Goal: Transaction & Acquisition: Subscribe to service/newsletter

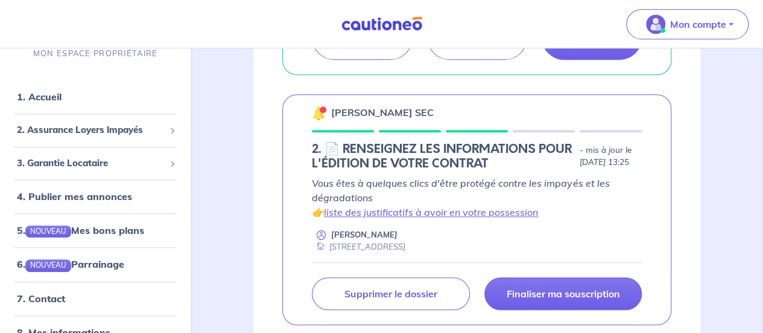
scroll to position [406, 0]
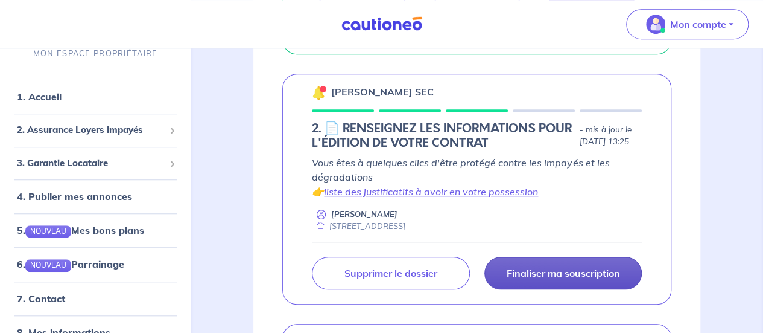
click at [529, 289] on link "Finaliser ma souscription" at bounding box center [564, 272] width 158 height 33
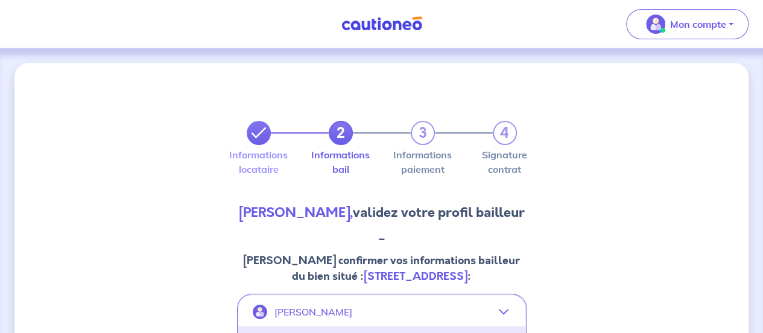
click at [261, 135] on icon at bounding box center [259, 133] width 14 height 14
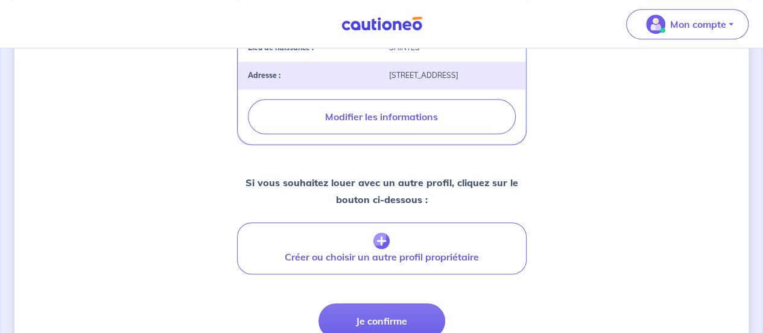
scroll to position [555, 0]
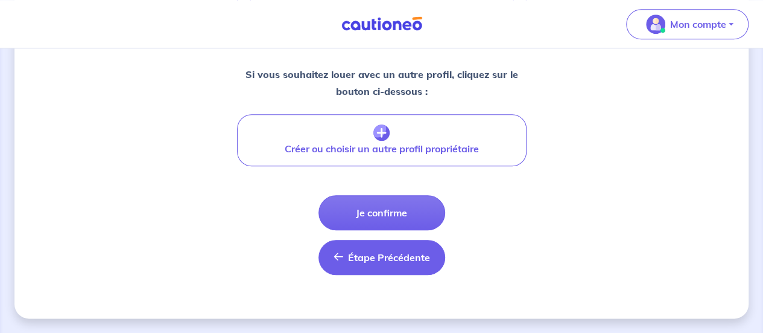
click at [372, 264] on button "Étape Précédente Précédent" at bounding box center [382, 257] width 127 height 35
select select "FR"
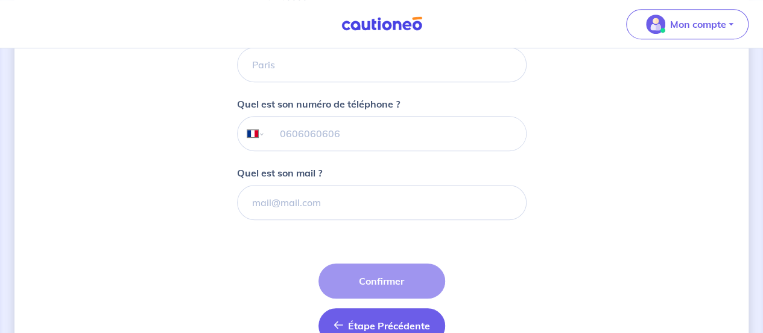
scroll to position [410, 0]
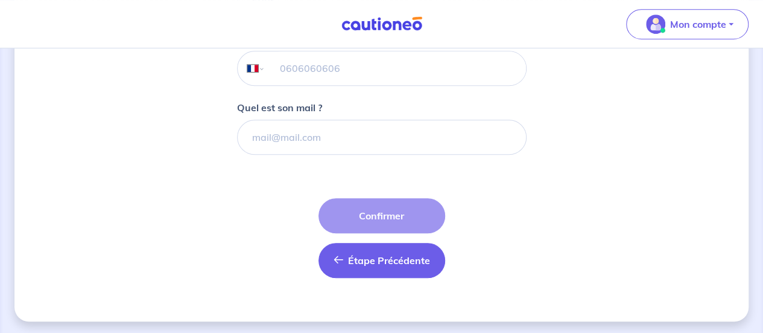
click at [361, 258] on span "Étape Précédente" at bounding box center [389, 260] width 82 height 12
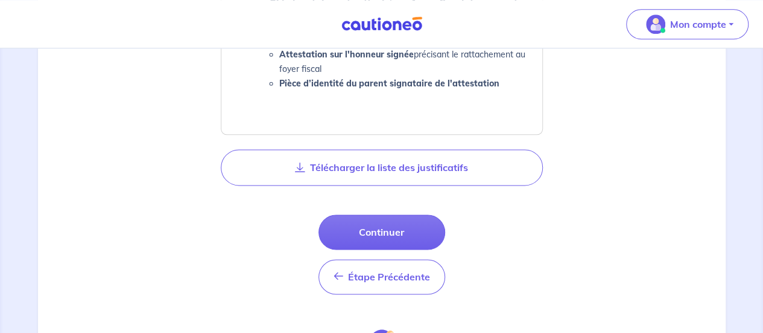
scroll to position [718, 0]
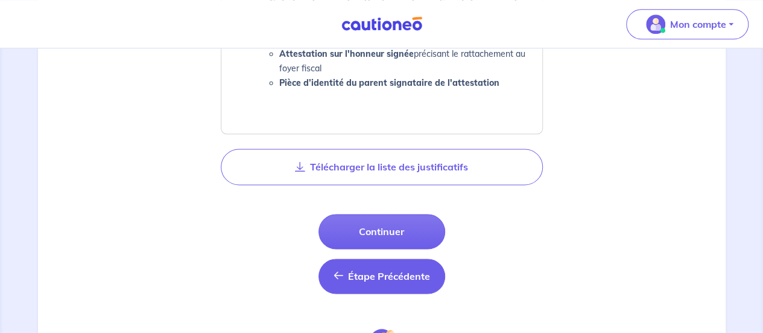
click at [372, 272] on span "Étape Précédente" at bounding box center [389, 276] width 82 height 12
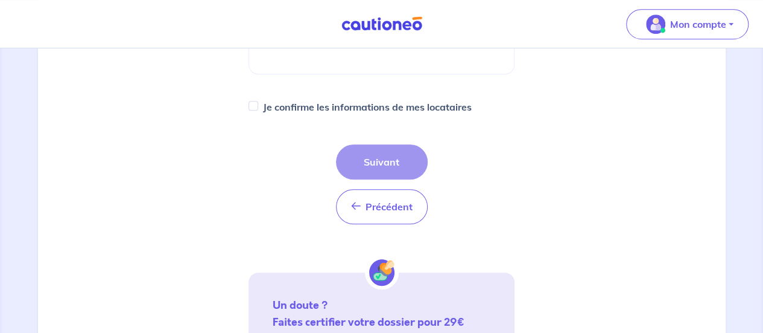
scroll to position [322, 0]
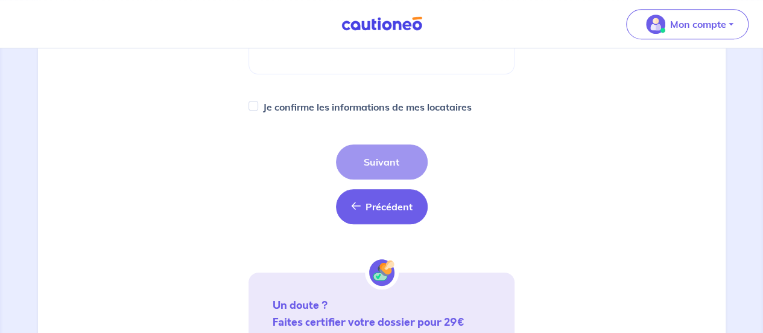
click at [357, 202] on icon "button" at bounding box center [356, 206] width 10 height 10
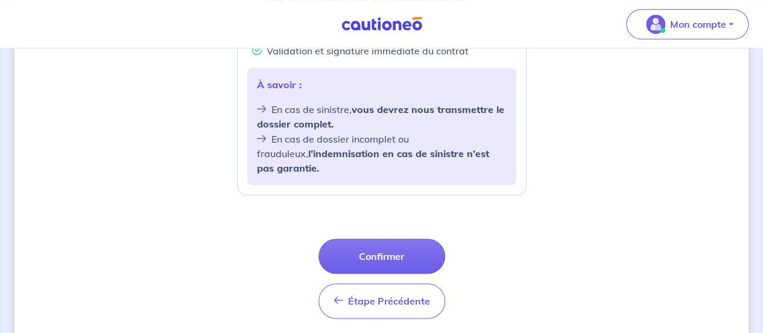
scroll to position [567, 0]
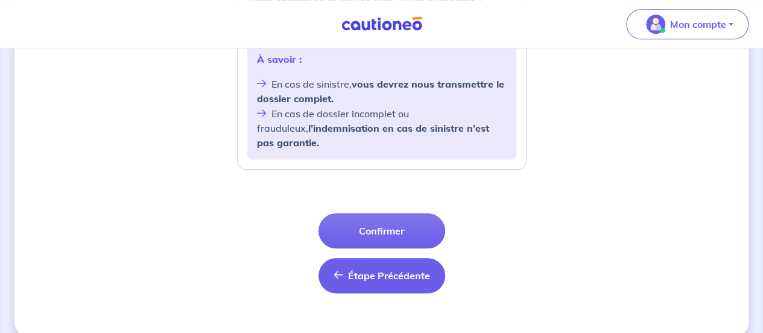
click at [361, 269] on span "Étape Précédente" at bounding box center [389, 275] width 82 height 12
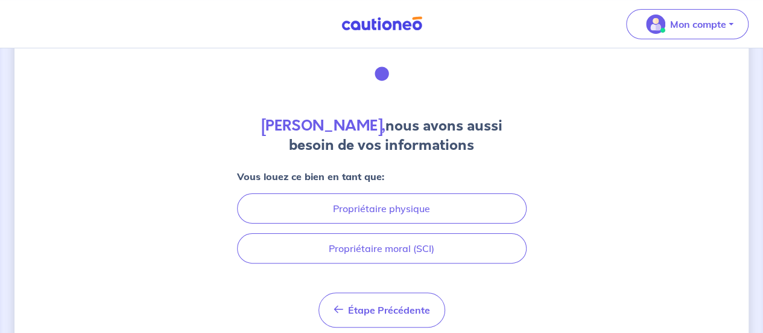
scroll to position [92, 0]
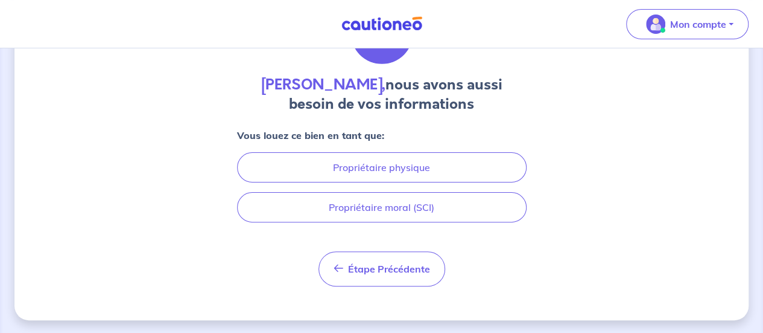
click at [343, 285] on div "[PERSON_NAME], nous avons aussi besoin de vos informations Vous louez ce bien e…" at bounding box center [381, 145] width 734 height 349
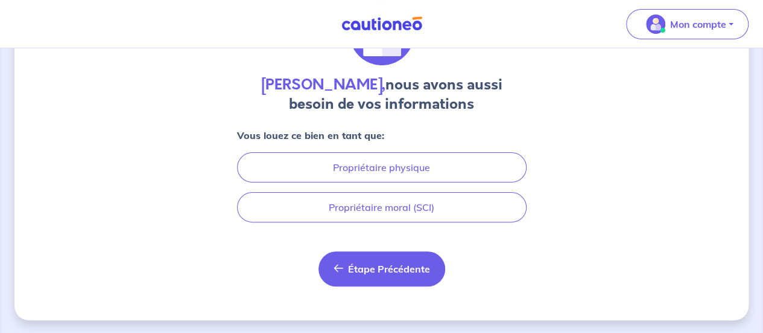
click at [330, 264] on button "Étape Précédente Précédent" at bounding box center [382, 268] width 127 height 35
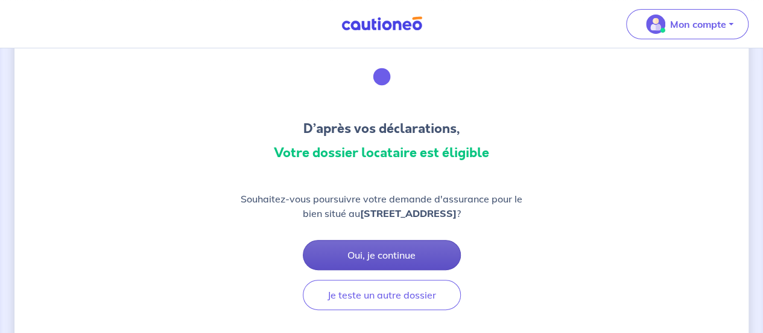
scroll to position [42, 0]
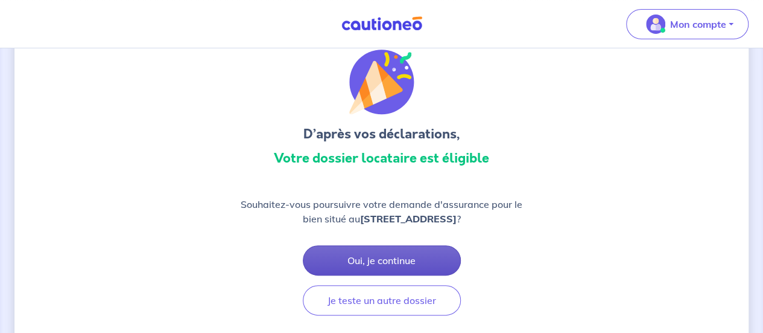
click at [367, 259] on button "Oui, je continue" at bounding box center [382, 260] width 158 height 30
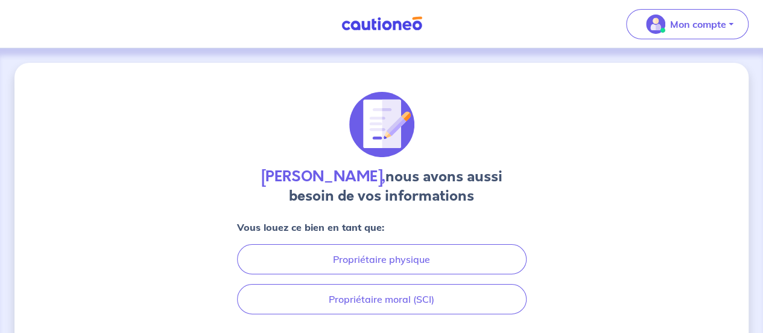
scroll to position [84, 0]
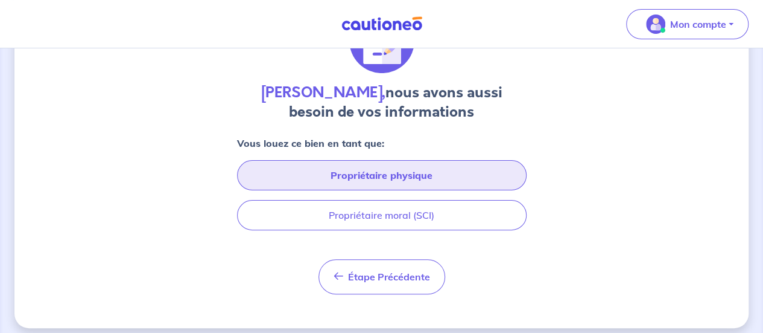
click at [361, 169] on button "Propriétaire physique" at bounding box center [382, 175] width 290 height 30
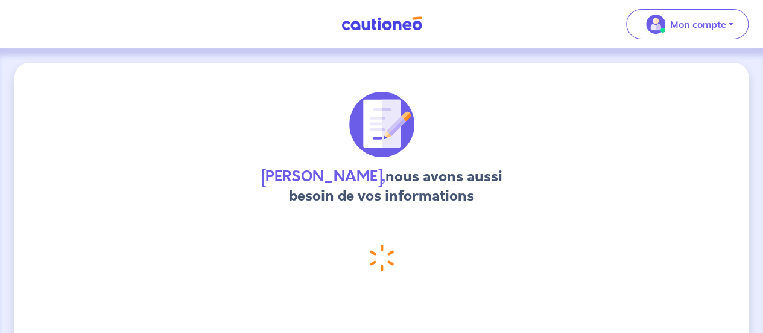
select select "FR"
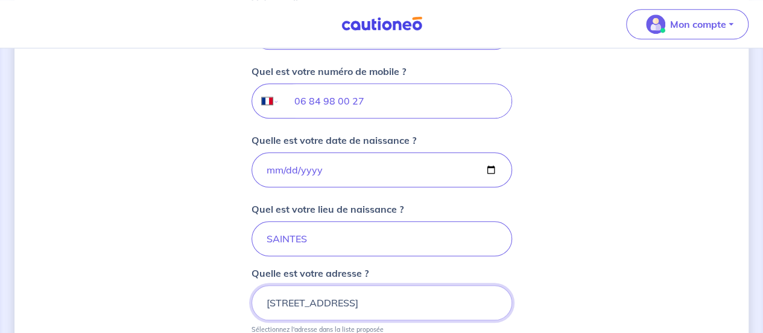
scroll to position [421, 0]
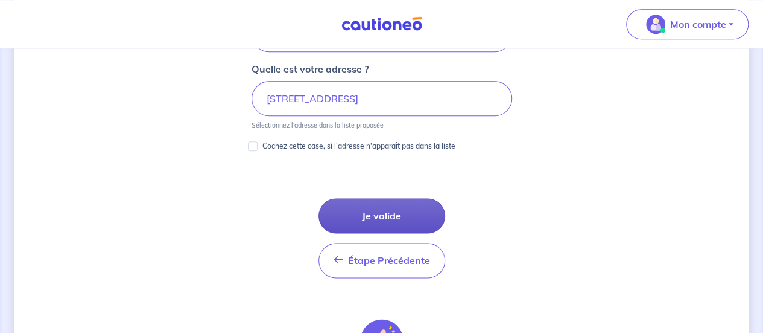
click at [399, 203] on button "Je valide" at bounding box center [382, 215] width 127 height 35
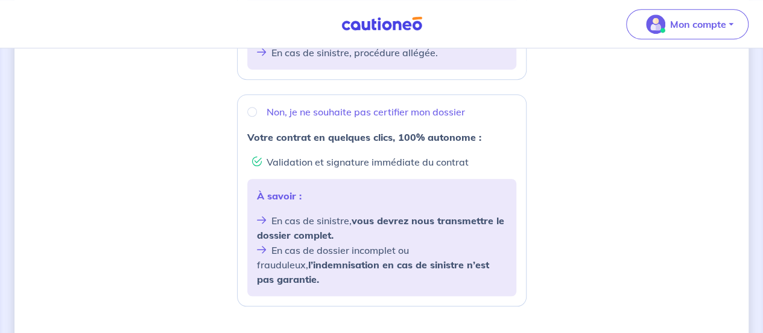
scroll to position [428, 0]
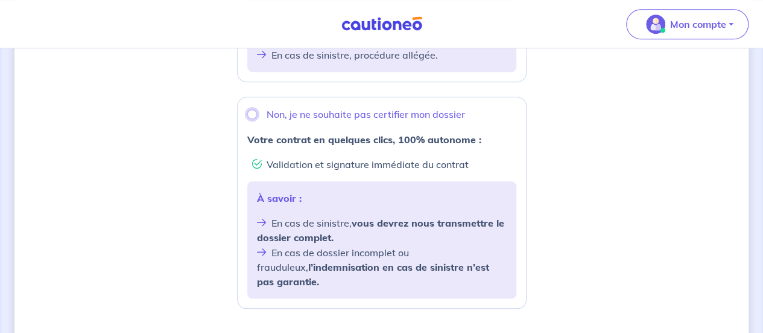
click at [250, 112] on input "Non, je ne souhaite pas certifier mon dossier" at bounding box center [252, 114] width 10 height 10
radio input "true"
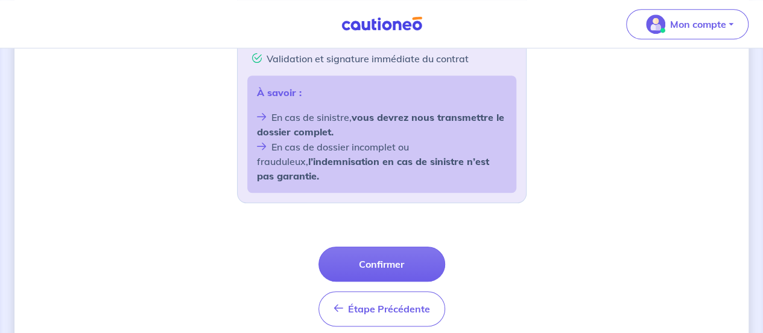
scroll to position [534, 0]
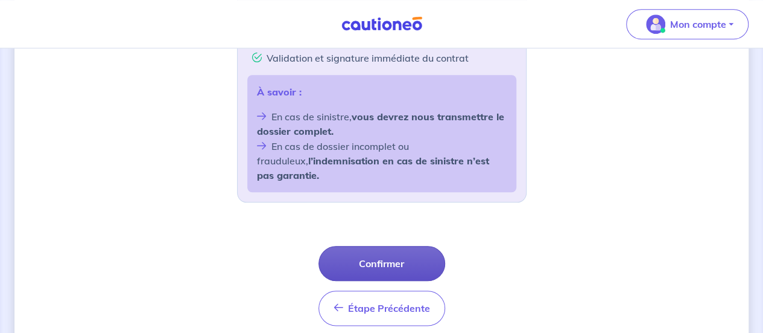
click at [385, 246] on button "Confirmer" at bounding box center [382, 263] width 127 height 35
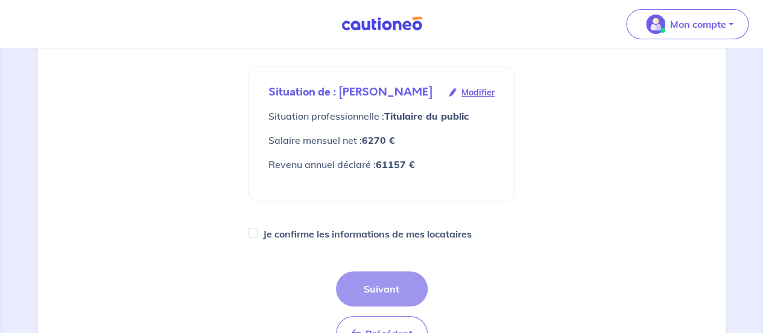
scroll to position [194, 0]
click at [477, 92] on span "Modifier" at bounding box center [478, 92] width 33 height 13
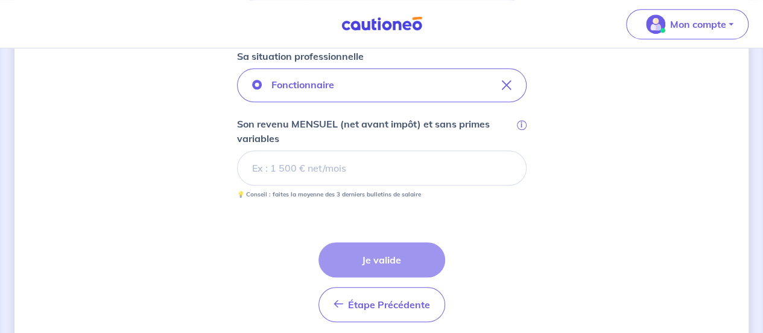
scroll to position [381, 0]
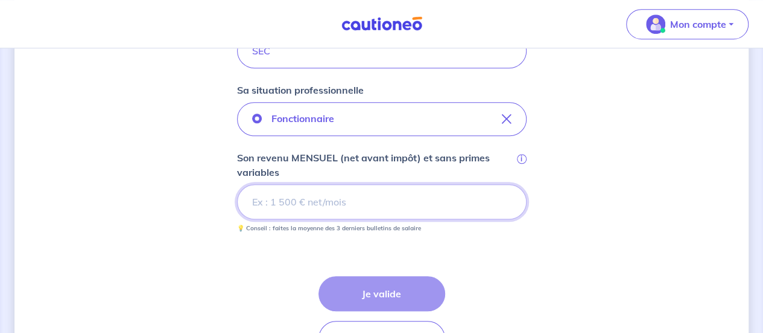
click at [351, 191] on input "Son revenu MENSUEL (net avant impôt) et sans primes variables i" at bounding box center [382, 201] width 290 height 35
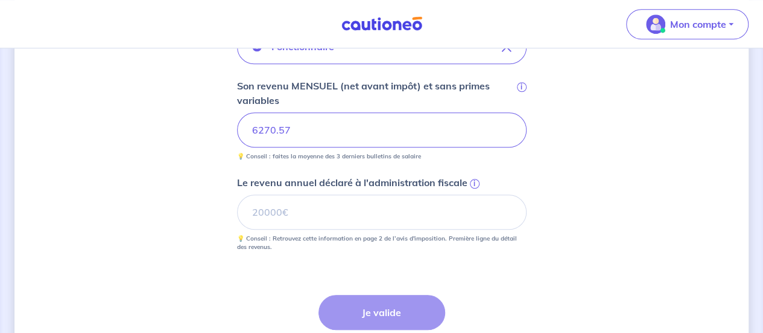
scroll to position [469, 0]
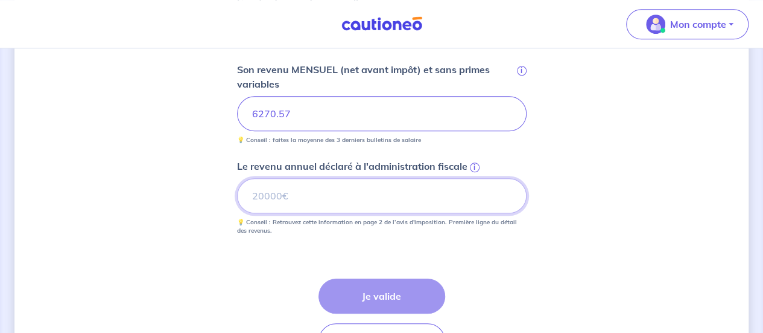
click at [322, 185] on input "Le revenu annuel déclaré à l'administration fiscale i" at bounding box center [382, 195] width 290 height 35
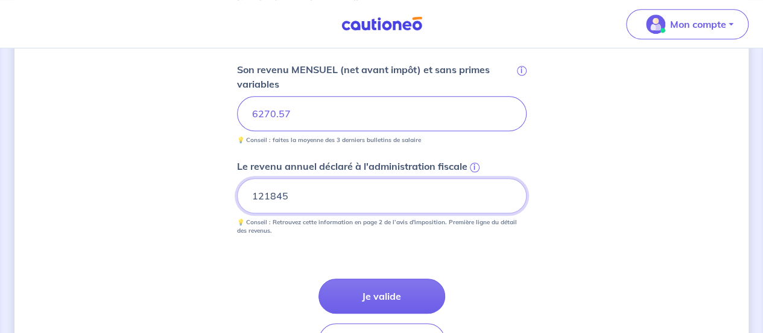
type input "121845"
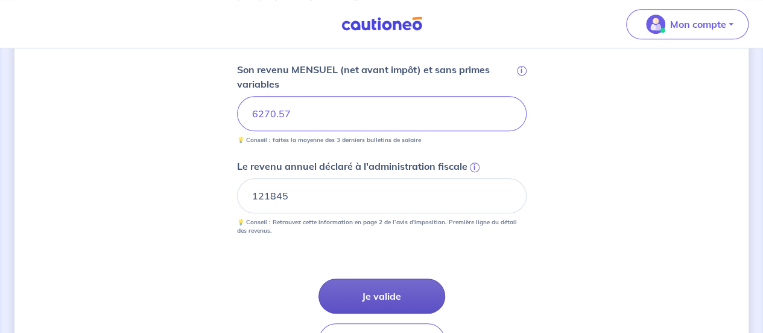
click at [365, 291] on button "Je valide" at bounding box center [382, 295] width 127 height 35
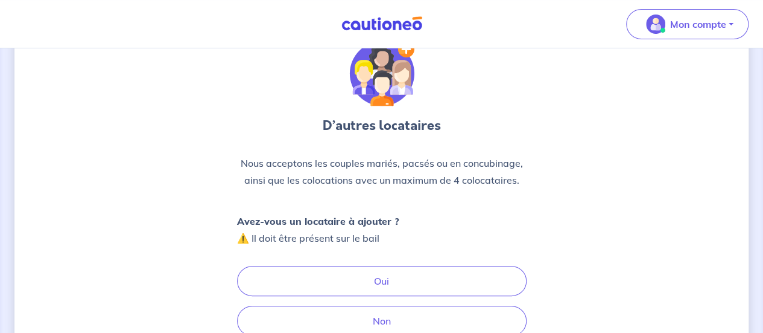
scroll to position [148, 0]
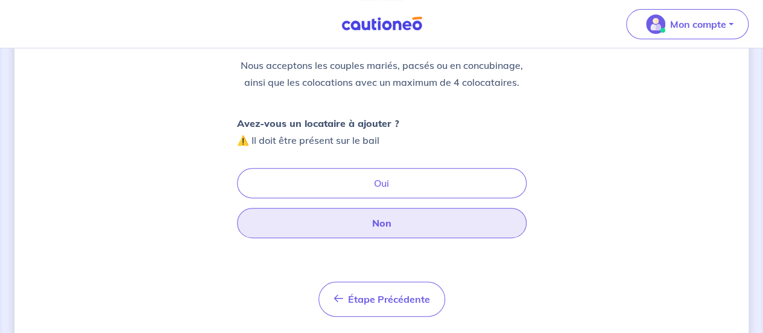
click at [343, 218] on button "Non" at bounding box center [382, 223] width 290 height 30
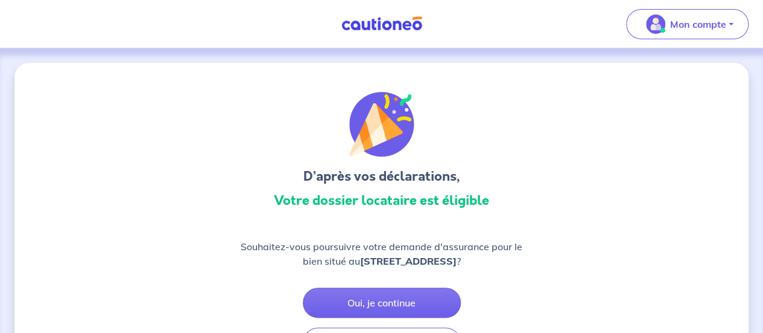
scroll to position [100, 0]
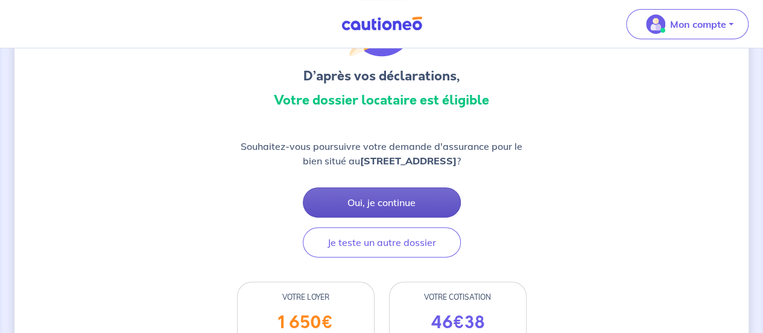
click at [388, 205] on button "Oui, je continue" at bounding box center [382, 202] width 158 height 30
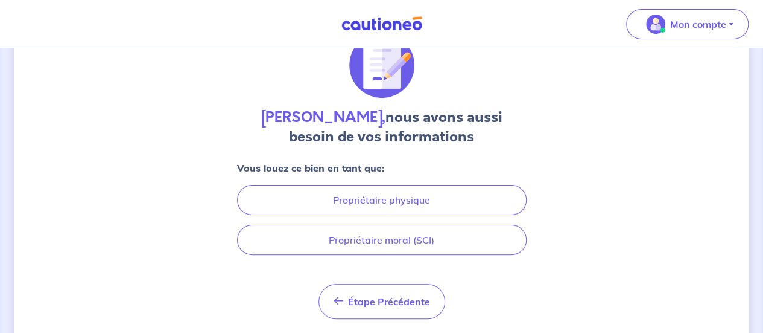
scroll to position [74, 0]
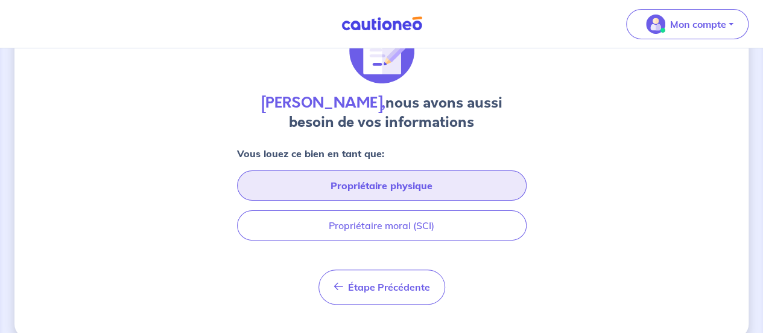
click at [367, 183] on button "Propriétaire physique" at bounding box center [382, 185] width 290 height 30
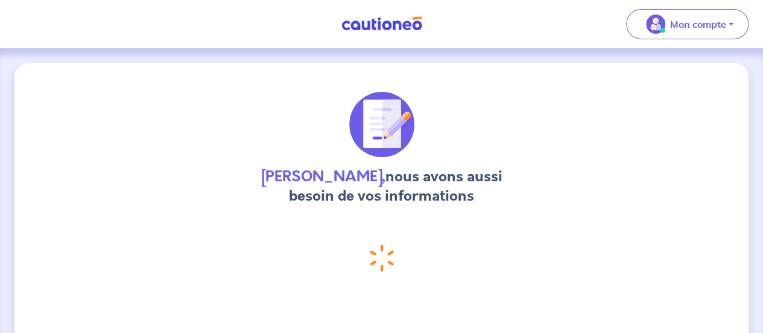
select select "FR"
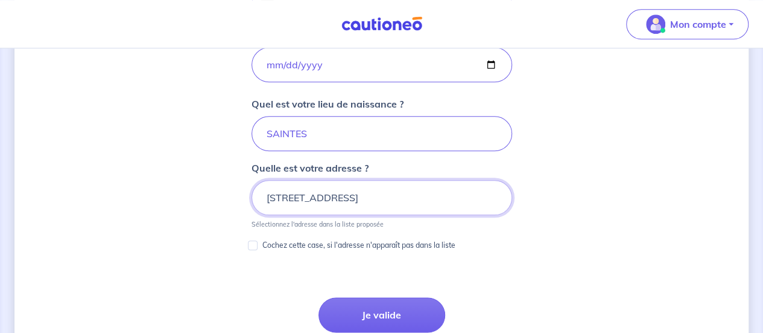
scroll to position [607, 0]
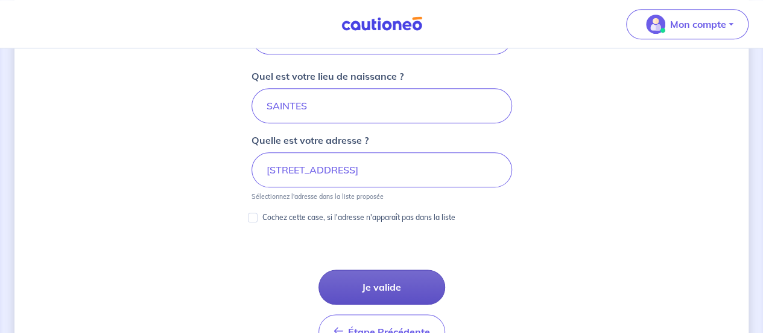
click at [378, 272] on button "Je valide" at bounding box center [382, 286] width 127 height 35
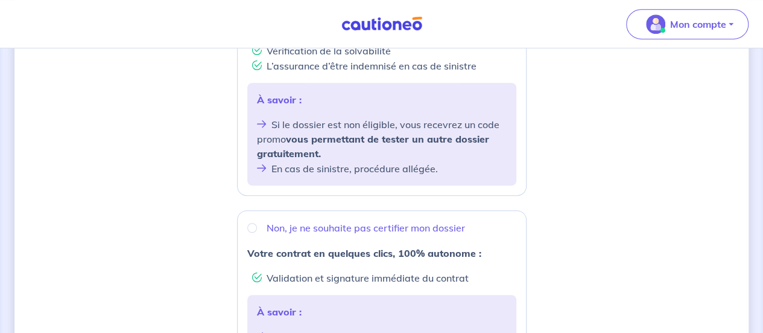
scroll to position [315, 0]
click at [247, 220] on div "Non, je ne souhaite pas certifier mon dossier" at bounding box center [381, 227] width 269 height 14
radio input "true"
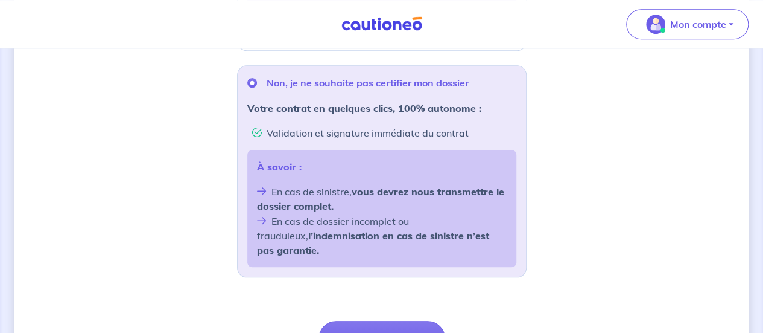
scroll to position [489, 0]
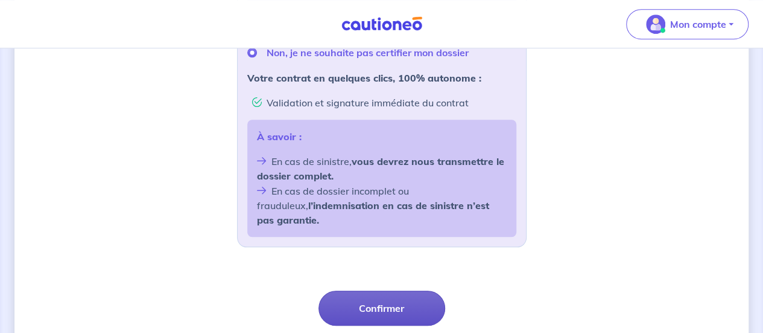
click at [375, 290] on button "Confirmer" at bounding box center [382, 307] width 127 height 35
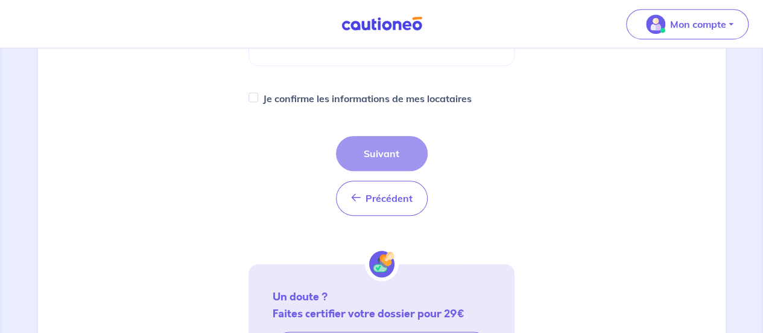
scroll to position [311, 0]
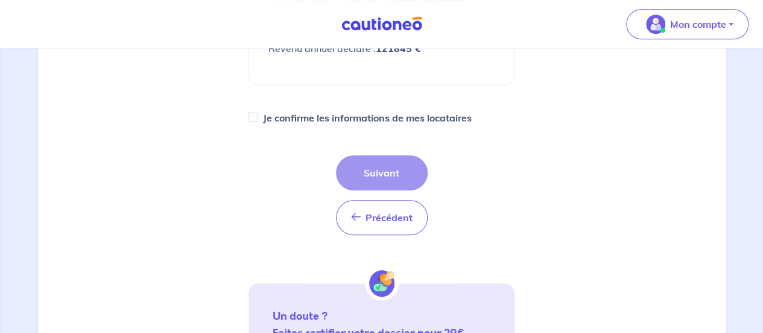
click at [377, 171] on div "Précédent Précédent Suivant" at bounding box center [382, 195] width 92 height 80
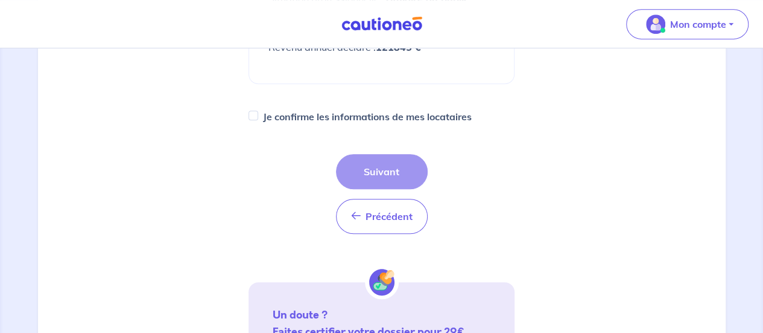
scroll to position [310, 0]
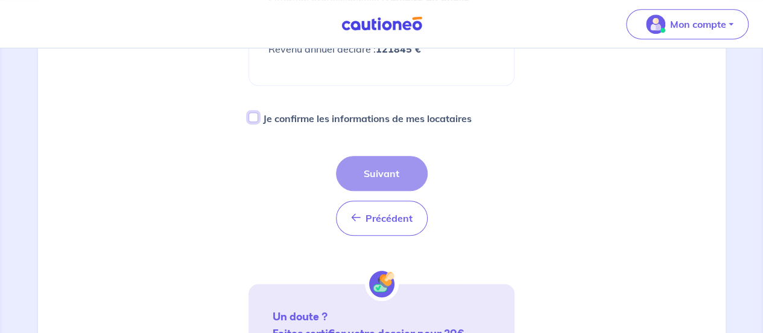
click at [253, 118] on input "Je confirme les informations de mes locataires" at bounding box center [254, 117] width 10 height 10
checkbox input "true"
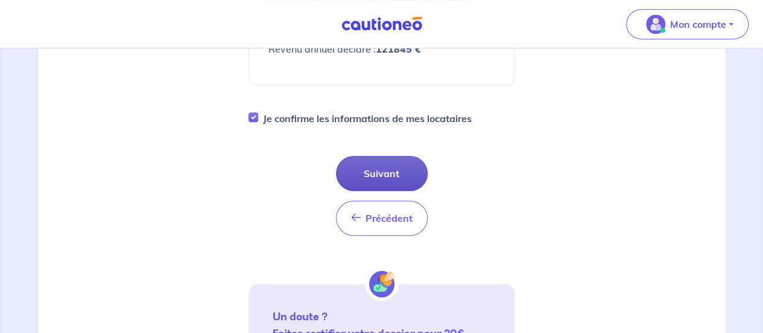
click at [386, 168] on button "Suivant" at bounding box center [382, 173] width 92 height 35
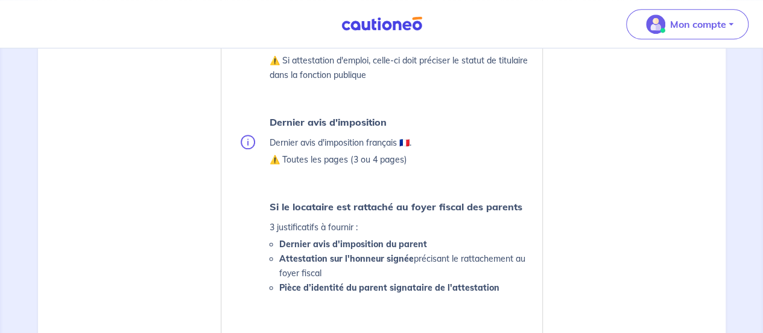
scroll to position [518, 0]
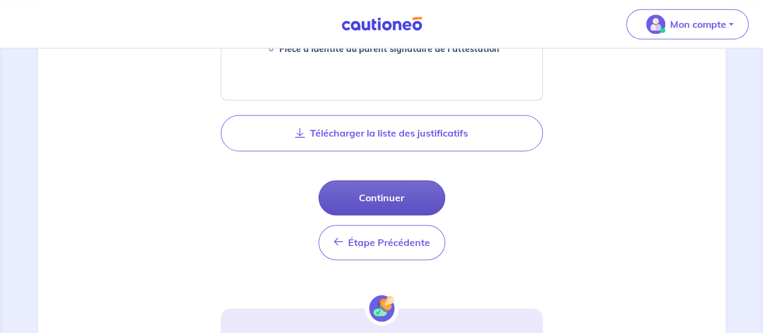
click at [384, 192] on button "Continuer" at bounding box center [382, 197] width 127 height 35
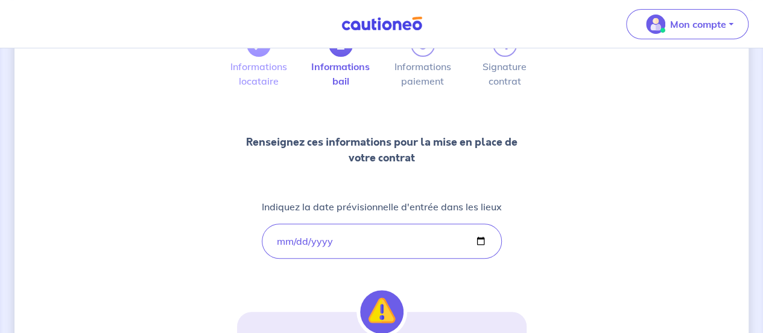
scroll to position [112, 0]
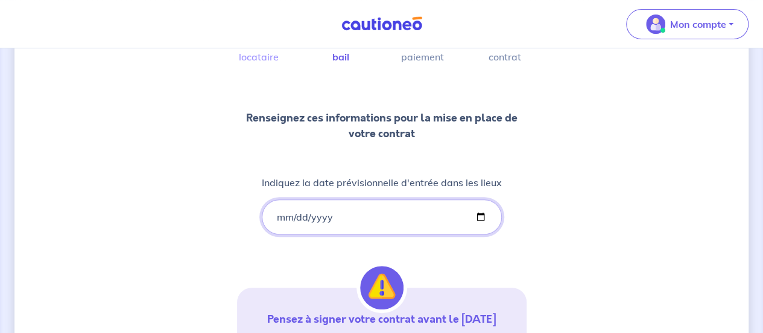
click at [288, 212] on input "[DATE]" at bounding box center [382, 216] width 240 height 35
click at [449, 220] on input "[DATE]" at bounding box center [382, 216] width 240 height 35
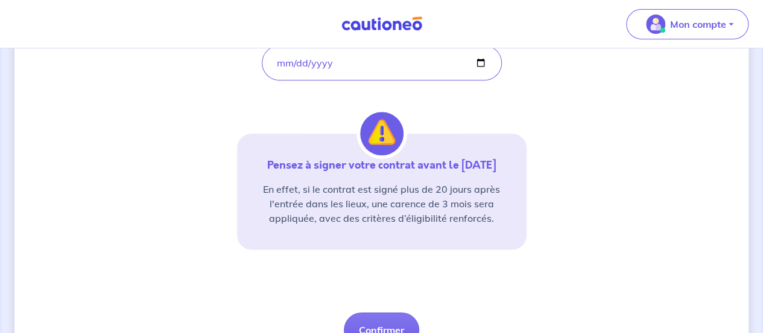
scroll to position [328, 0]
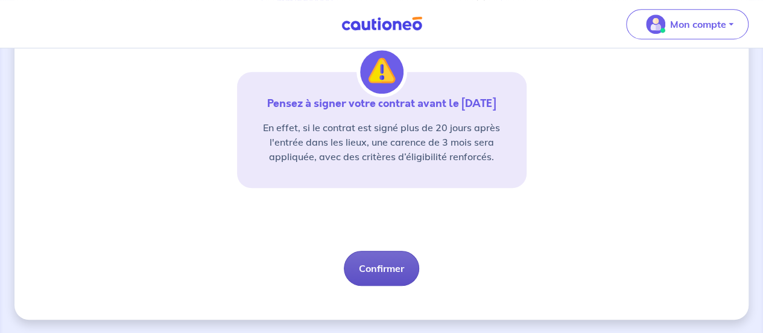
click at [389, 256] on button "Confirmer" at bounding box center [381, 267] width 75 height 35
select select "FR"
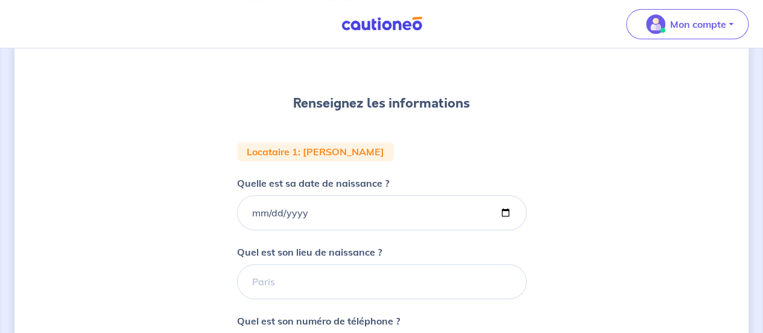
scroll to position [128, 0]
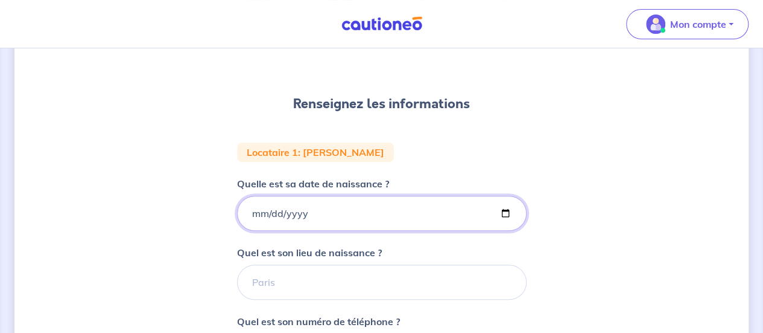
click at [253, 214] on input "Quelle est sa date de naissance ?" at bounding box center [382, 213] width 290 height 35
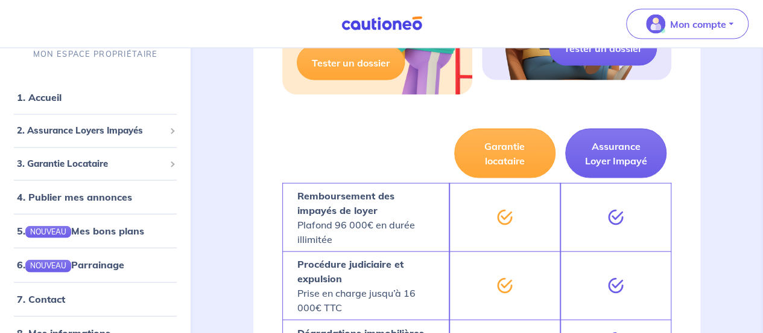
scroll to position [1247, 0]
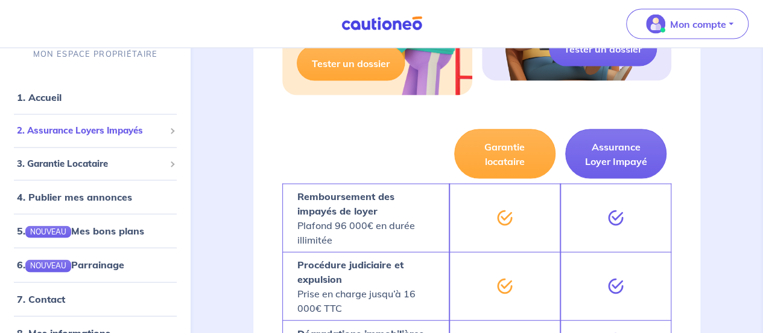
click at [55, 135] on span "2. Assurance Loyers Impayés" at bounding box center [91, 130] width 148 height 14
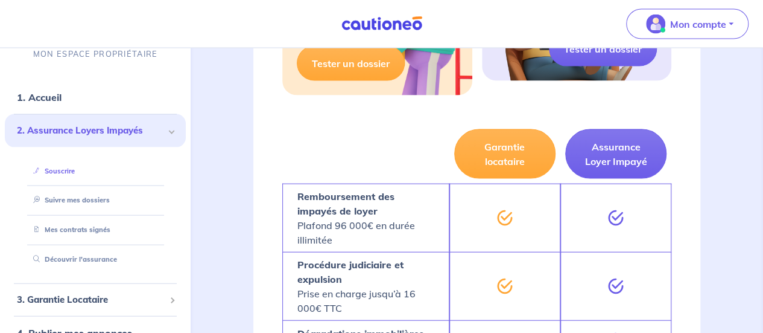
click at [57, 174] on link "Souscrire" at bounding box center [51, 170] width 46 height 8
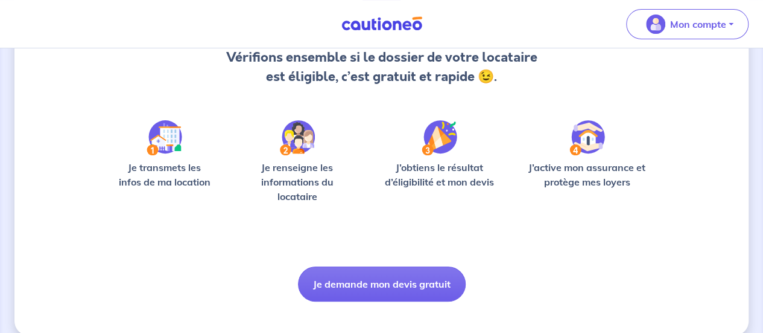
scroll to position [152, 0]
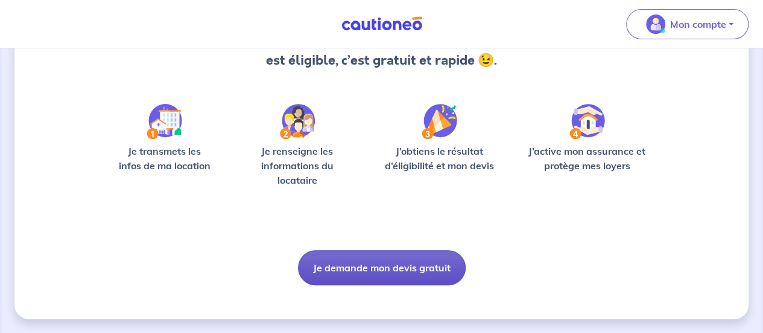
click at [377, 265] on button "Je demande mon devis gratuit" at bounding box center [382, 267] width 168 height 35
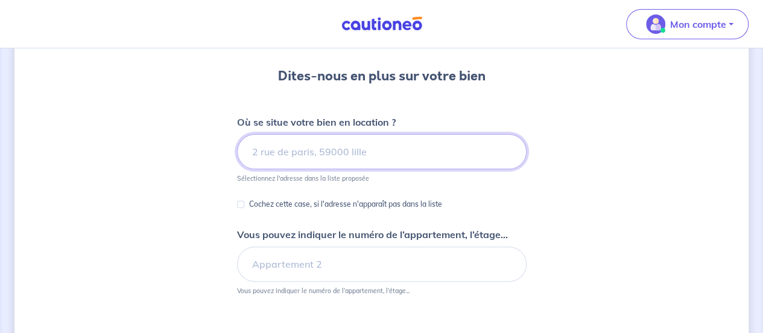
scroll to position [103, 0]
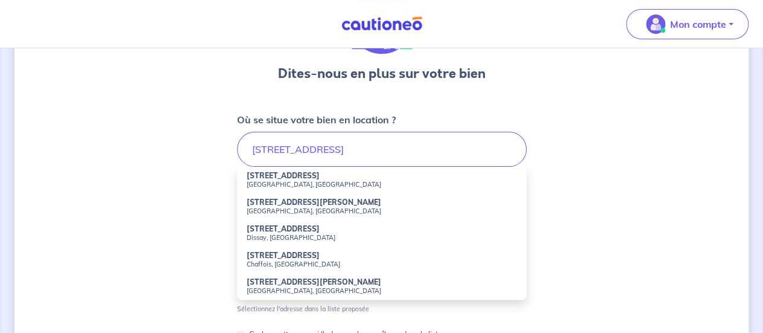
click at [299, 175] on li "21 Rue Jardel Bordeaux, France" at bounding box center [382, 180] width 290 height 27
type input "21 Rue Jardel, Bordeaux, France"
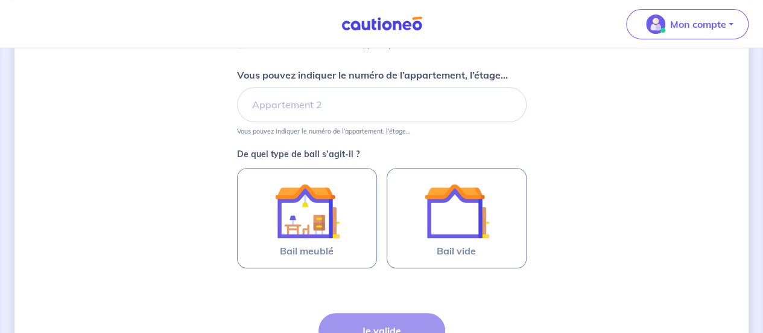
scroll to position [263, 0]
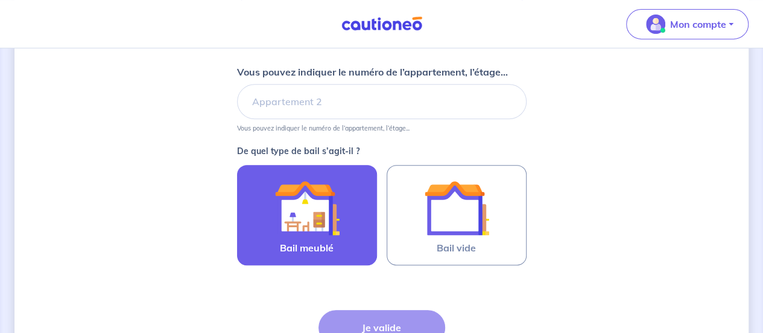
click at [327, 199] on img at bounding box center [307, 207] width 65 height 65
click at [0, 0] on input "Bail meublé" at bounding box center [0, 0] width 0 height 0
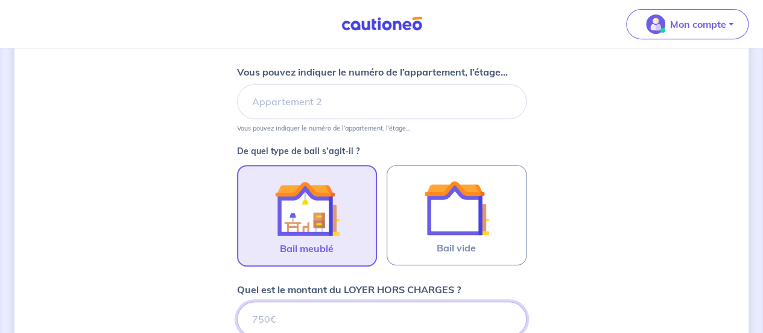
scroll to position [264, 0]
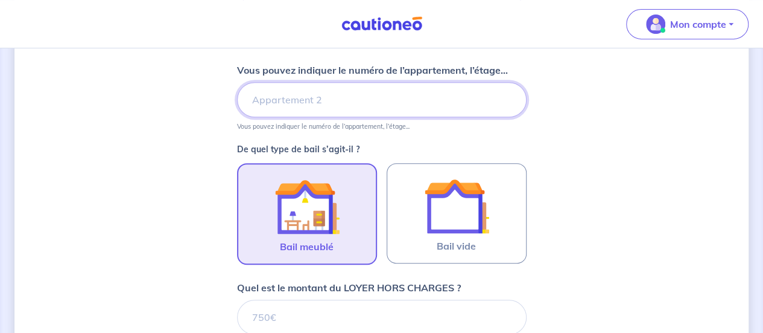
click at [303, 101] on input "Vous pouvez indiquer le numéro de l’appartement, l’étage..." at bounding box center [382, 99] width 290 height 35
type input "Bâtiment A1 - Appt 313"
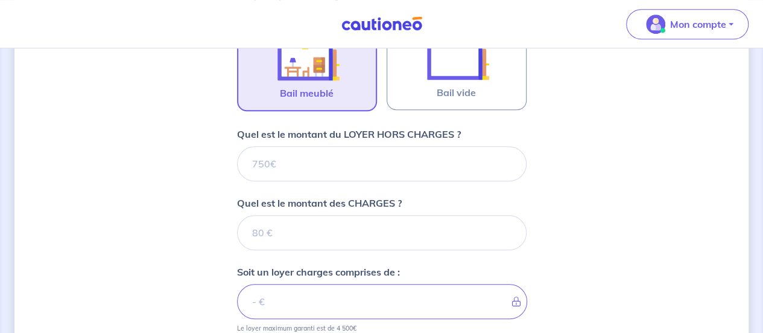
scroll to position [418, 0]
click at [313, 158] on input "Quel est le montant du LOYER HORS CHARGES ?" at bounding box center [382, 163] width 290 height 35
type input "1"
type input "15"
type input "1500"
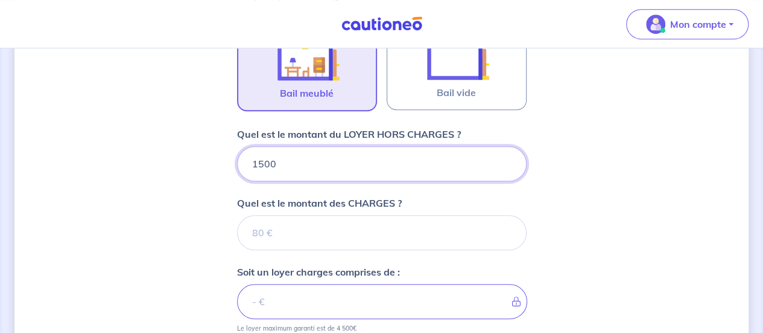
type input "1500"
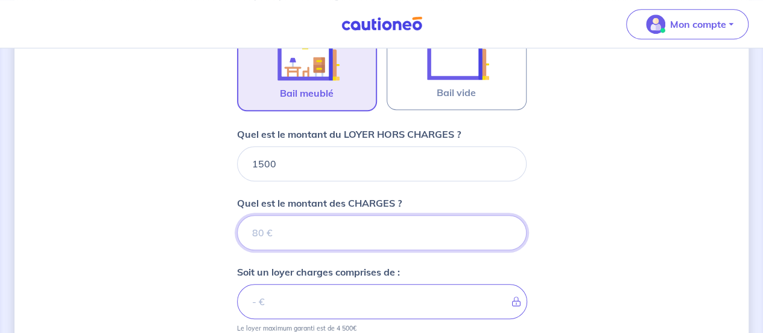
click at [292, 229] on input "Quel est le montant des CHARGES ?" at bounding box center [382, 232] width 290 height 35
type input "15"
type input "1501"
type input "150"
type input "1515"
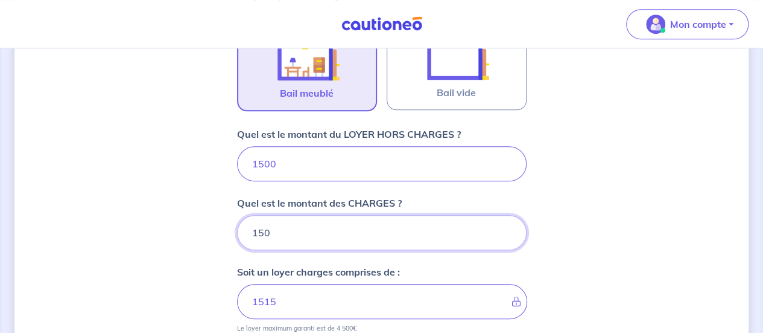
type input "150"
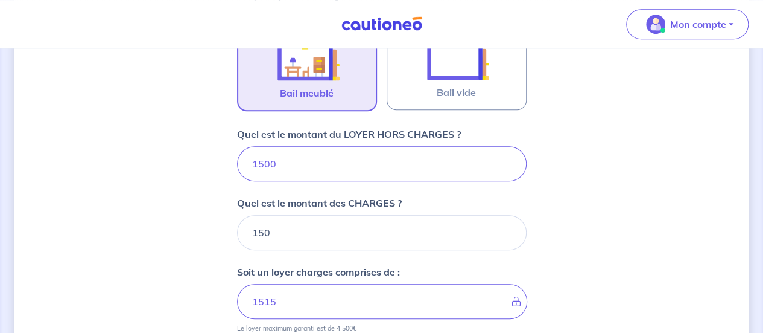
type input "1650"
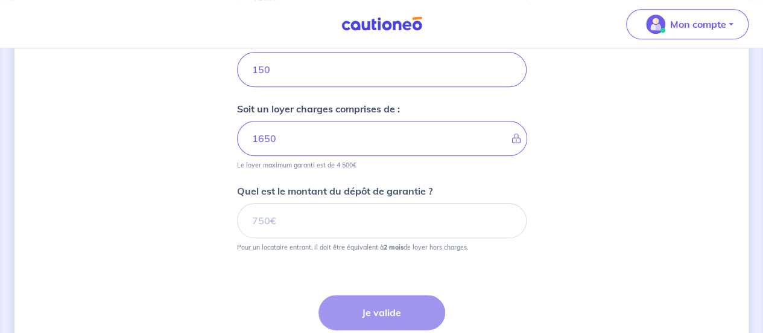
scroll to position [581, 0]
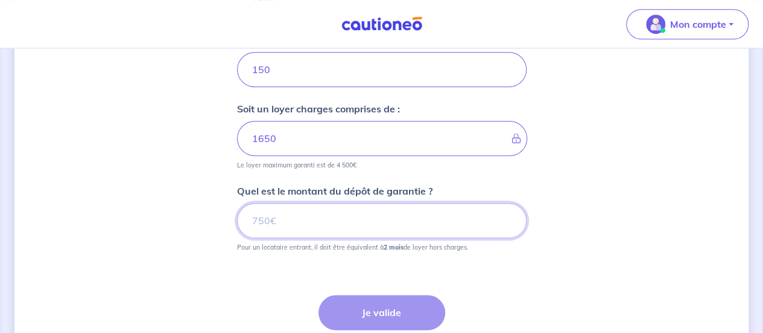
click at [292, 229] on input "Quel est le montant du dépôt de garantie ?" at bounding box center [382, 220] width 290 height 35
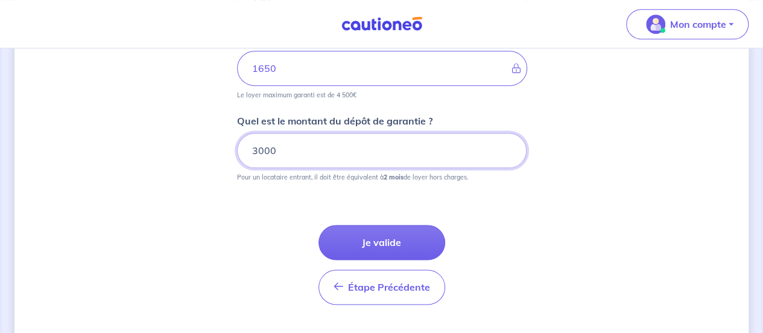
scroll to position [660, 0]
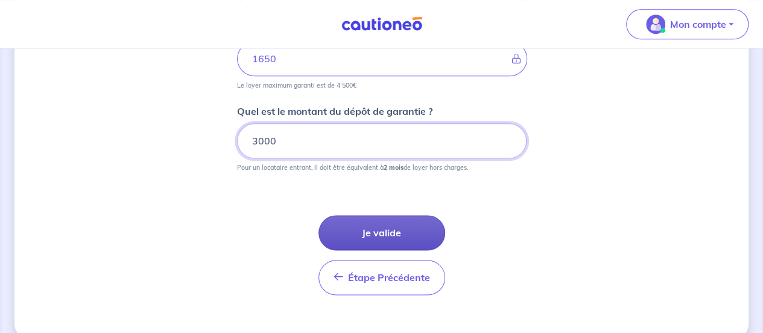
type input "3000"
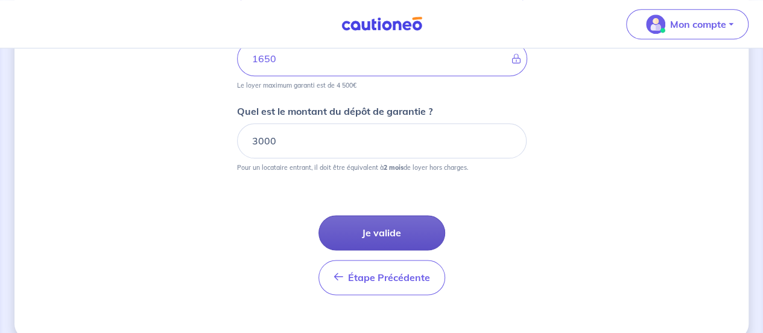
click at [375, 227] on button "Je valide" at bounding box center [382, 232] width 127 height 35
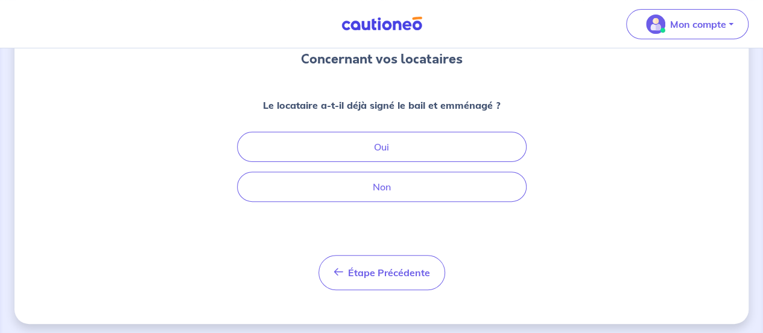
scroll to position [121, 0]
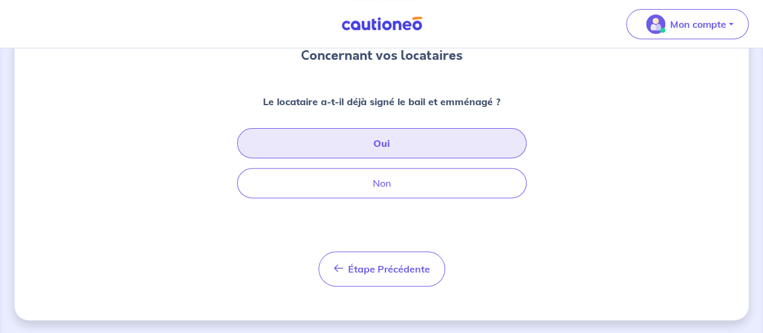
click at [327, 134] on button "Oui" at bounding box center [382, 143] width 290 height 30
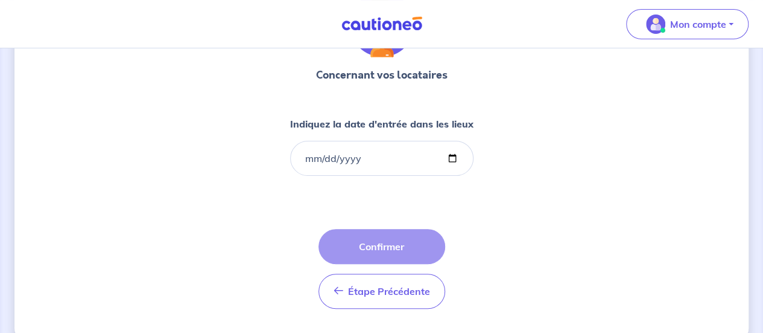
scroll to position [99, 0]
click at [313, 163] on input "Indiquez la date d'entrée dans les lieux" at bounding box center [381, 158] width 183 height 35
click at [450, 159] on input "Indiquez la date d'entrée dans les lieux" at bounding box center [381, 158] width 183 height 35
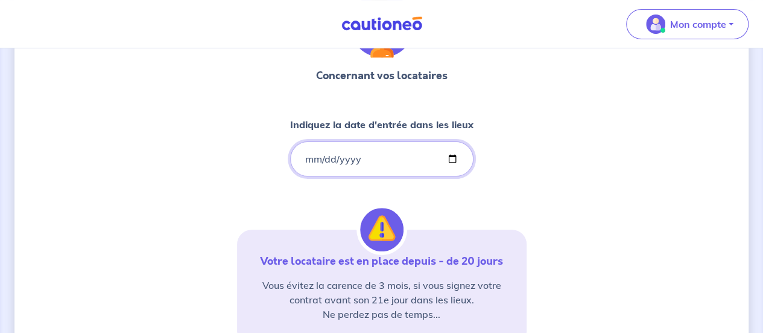
type input "[DATE]"
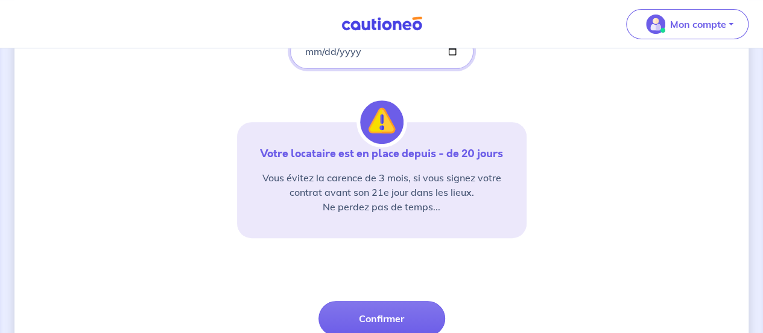
scroll to position [250, 0]
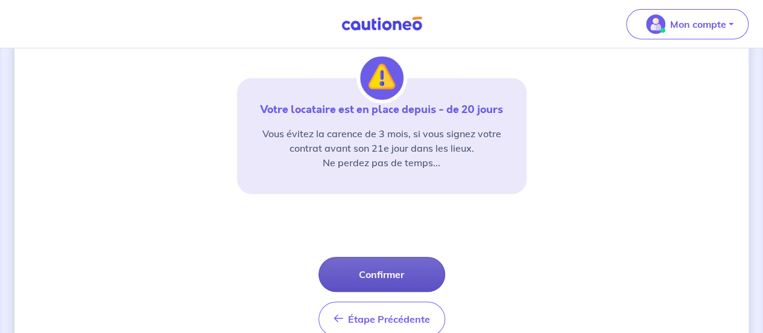
click at [396, 271] on button "Confirmer" at bounding box center [382, 273] width 127 height 35
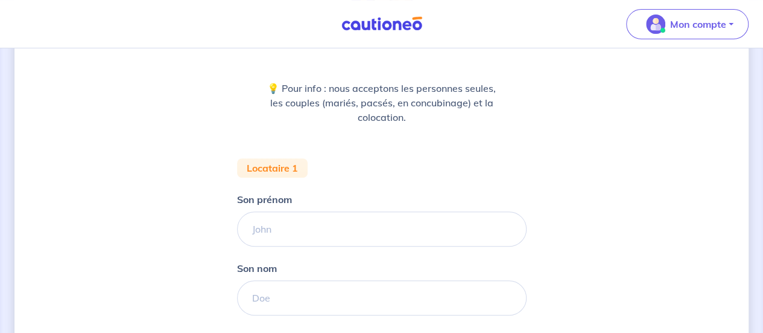
scroll to position [194, 0]
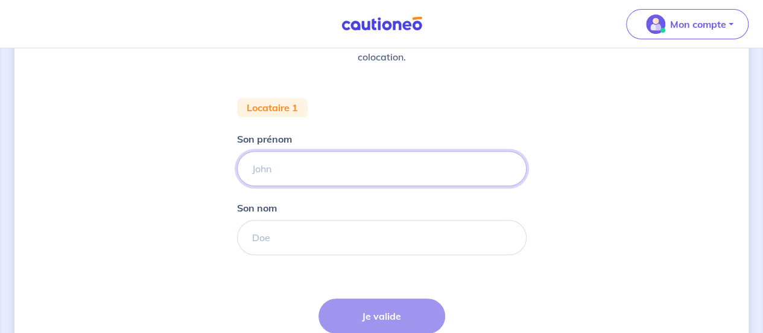
click at [331, 160] on input "Son prénom" at bounding box center [382, 168] width 290 height 35
type input "[PERSON_NAME]"
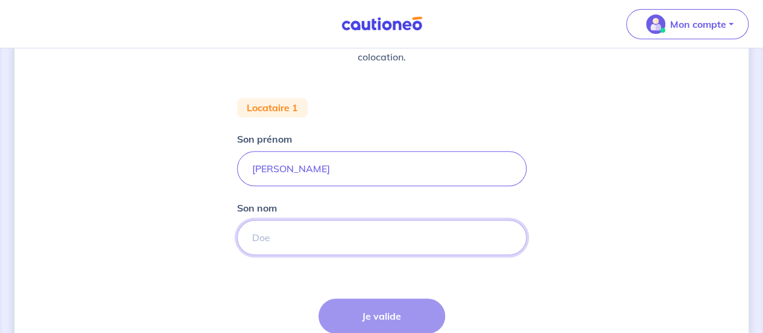
click at [312, 237] on input "Son nom" at bounding box center [382, 237] width 290 height 35
type input "SEC"
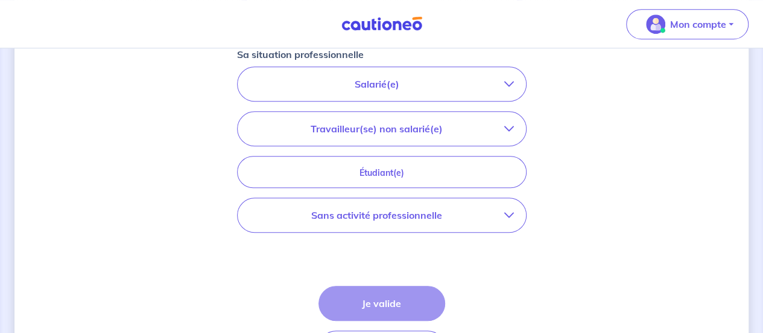
scroll to position [418, 0]
click at [398, 77] on p "Salarié(e)" at bounding box center [377, 82] width 255 height 14
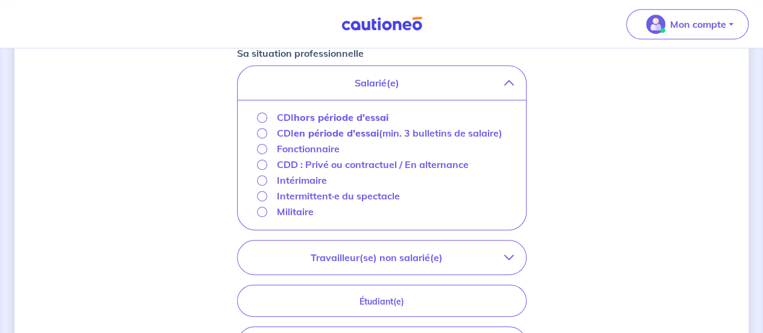
click at [311, 150] on p "Fonctionnaire" at bounding box center [308, 148] width 63 height 14
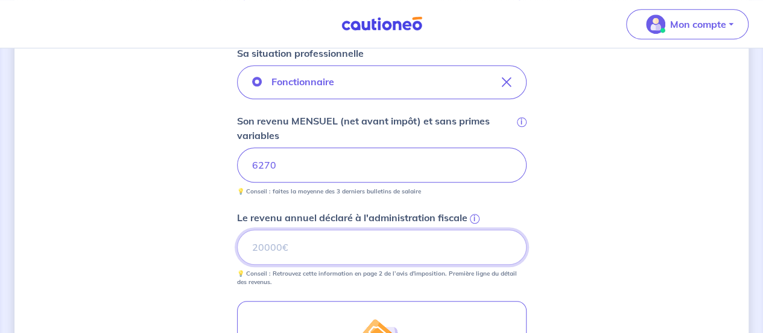
click at [345, 242] on input "Le revenu annuel déclaré à l'administration fiscale i" at bounding box center [382, 246] width 290 height 35
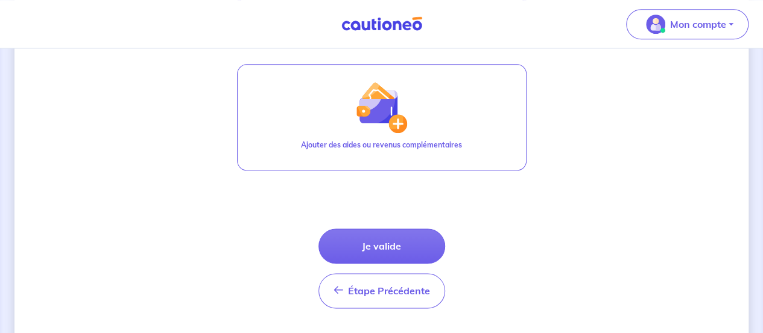
scroll to position [655, 0]
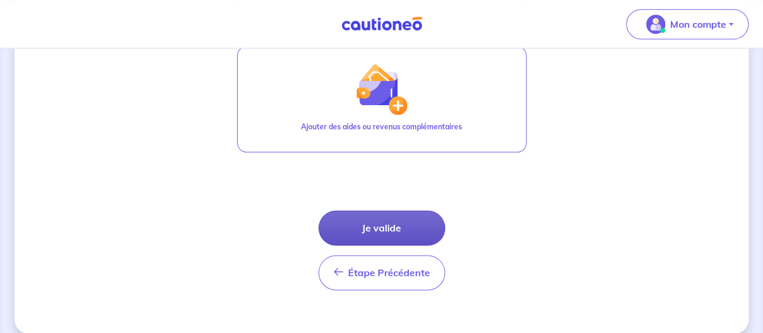
type input "121857"
click at [366, 235] on button "Je valide" at bounding box center [382, 227] width 127 height 35
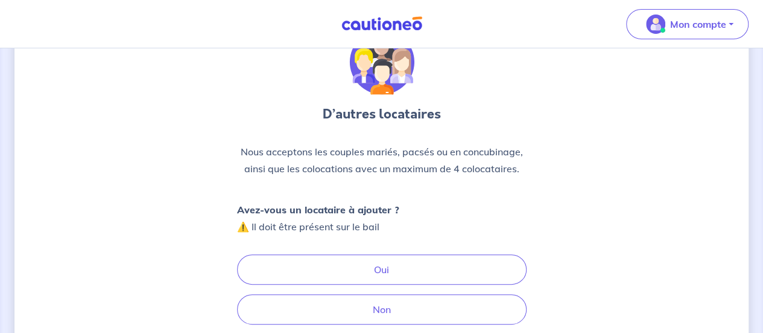
scroll to position [92, 0]
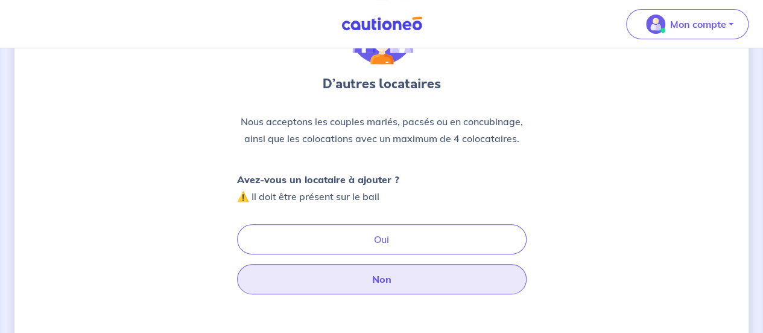
click at [381, 271] on button "Non" at bounding box center [382, 279] width 290 height 30
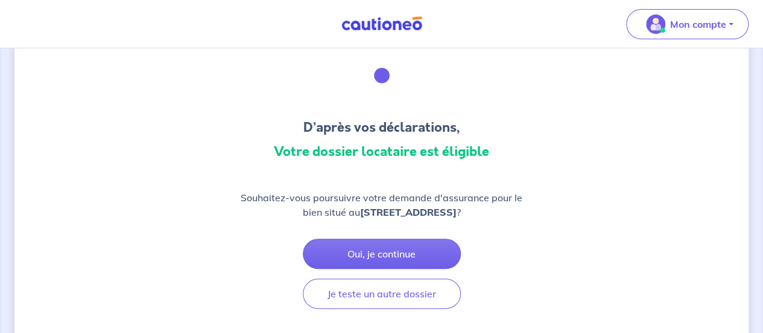
scroll to position [56, 0]
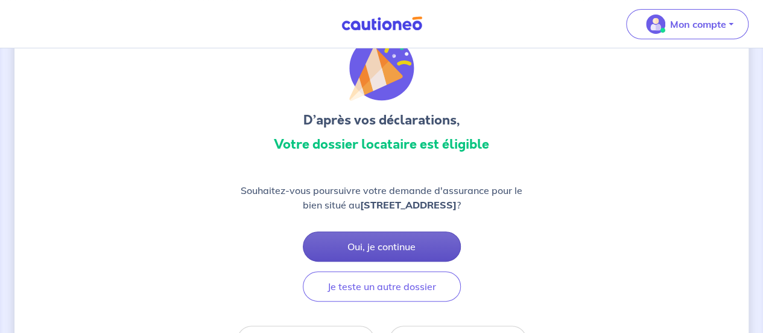
click at [366, 250] on button "Oui, je continue" at bounding box center [382, 246] width 158 height 30
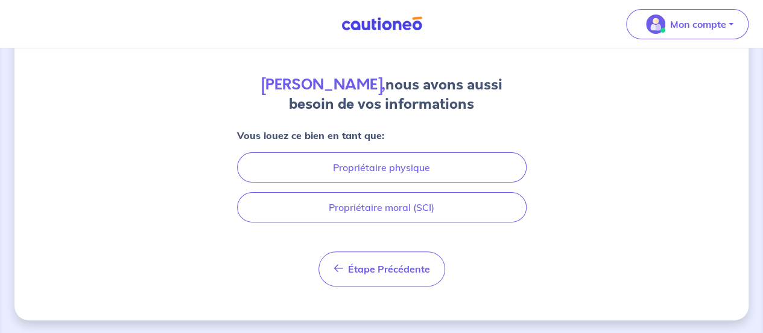
scroll to position [92, 0]
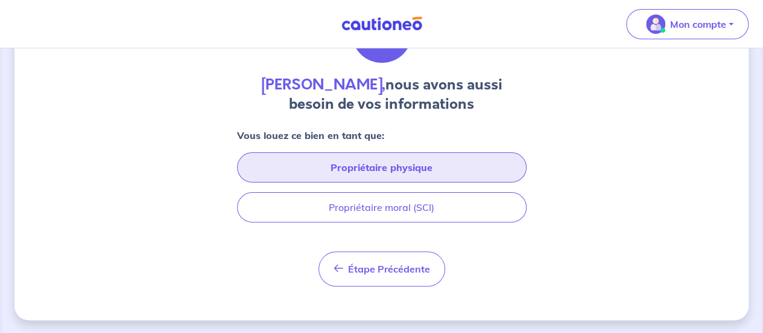
click at [340, 159] on button "Propriétaire physique" at bounding box center [382, 167] width 290 height 30
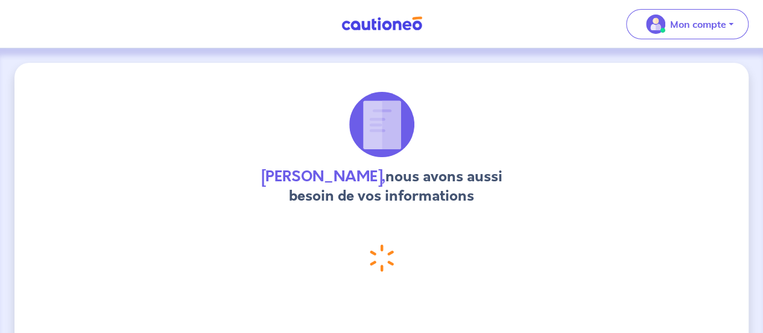
select select "FR"
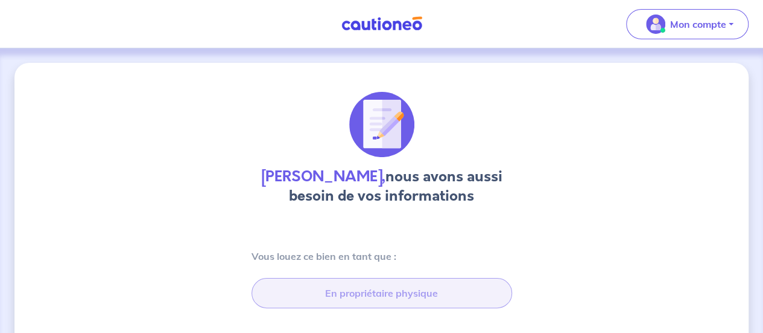
type input "[STREET_ADDRESS]"
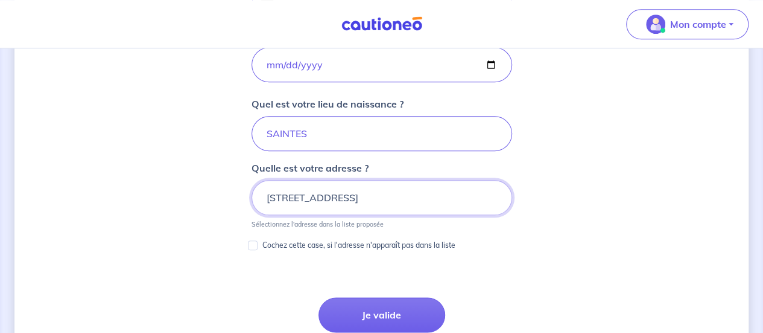
scroll to position [607, 0]
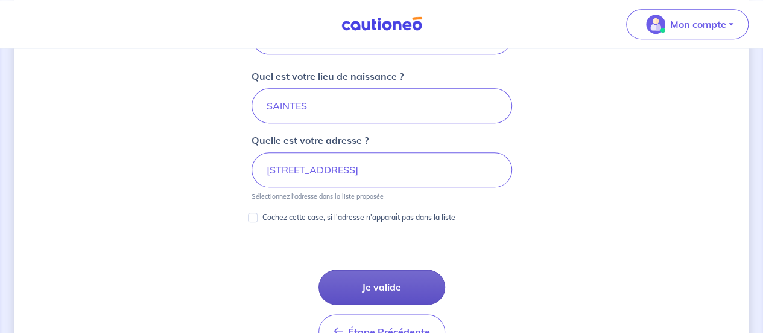
click at [365, 278] on button "Je valide" at bounding box center [382, 286] width 127 height 35
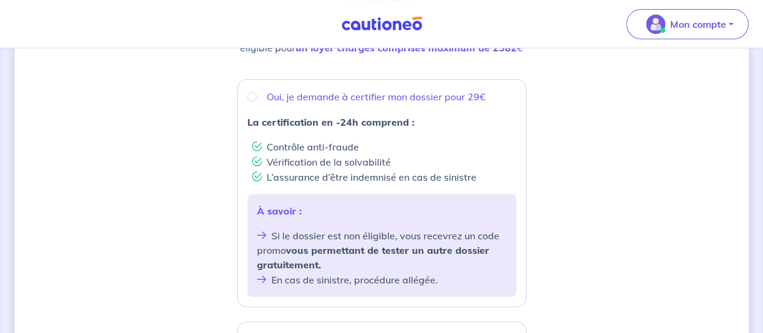
scroll to position [387, 0]
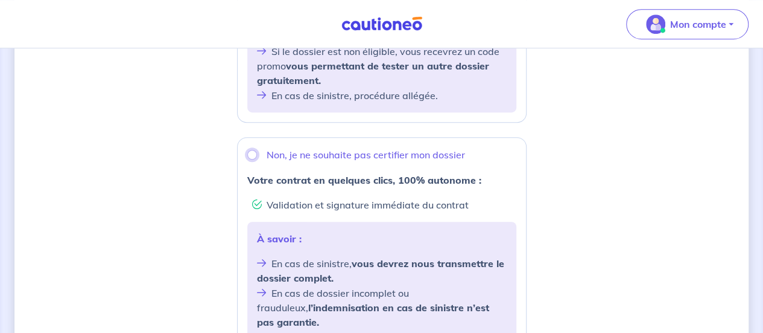
click at [252, 151] on input "Non, je ne souhaite pas certifier mon dossier" at bounding box center [252, 155] width 10 height 10
radio input "true"
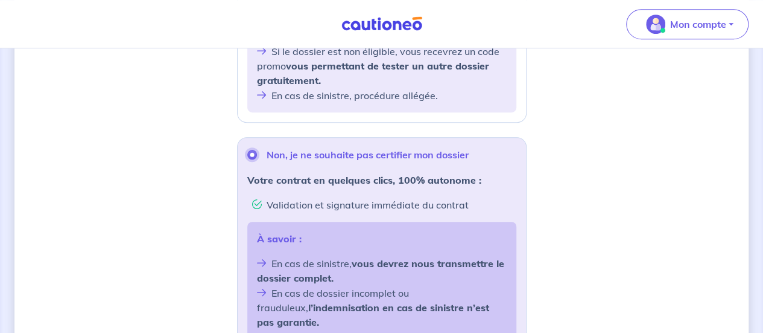
scroll to position [567, 0]
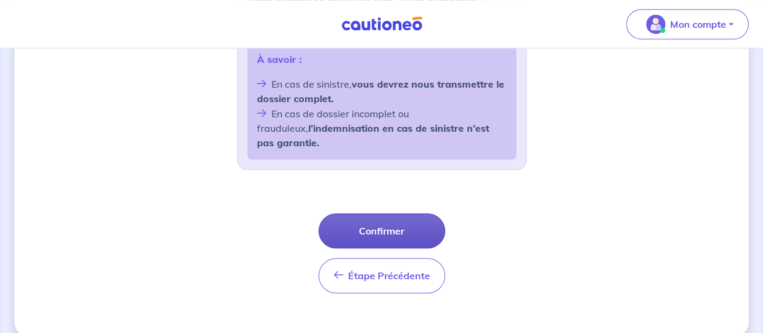
click at [373, 216] on button "Confirmer" at bounding box center [382, 230] width 127 height 35
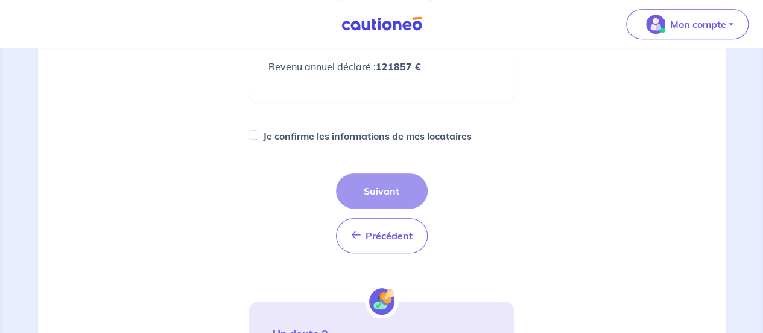
scroll to position [298, 0]
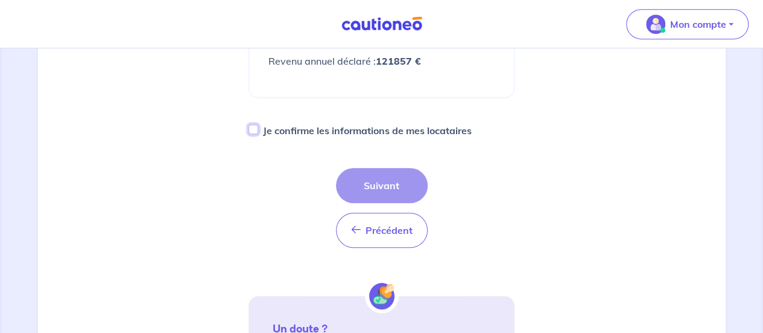
click at [255, 128] on input "Je confirme les informations de mes locataires" at bounding box center [254, 129] width 10 height 10
checkbox input "true"
click at [398, 176] on button "Suivant" at bounding box center [382, 185] width 92 height 35
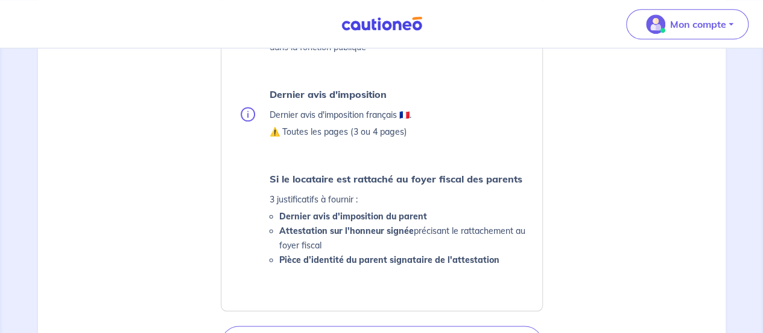
scroll to position [567, 0]
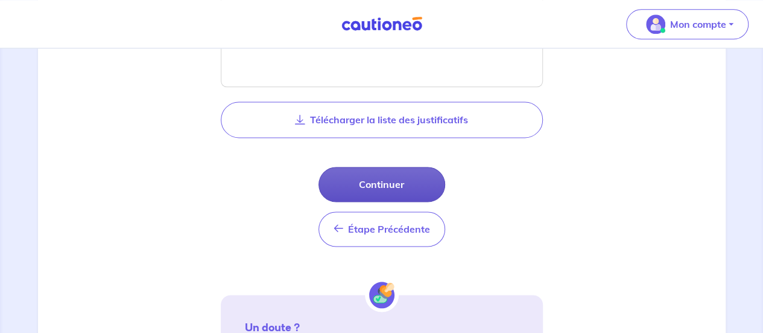
click at [383, 173] on button "Continuer" at bounding box center [382, 184] width 127 height 35
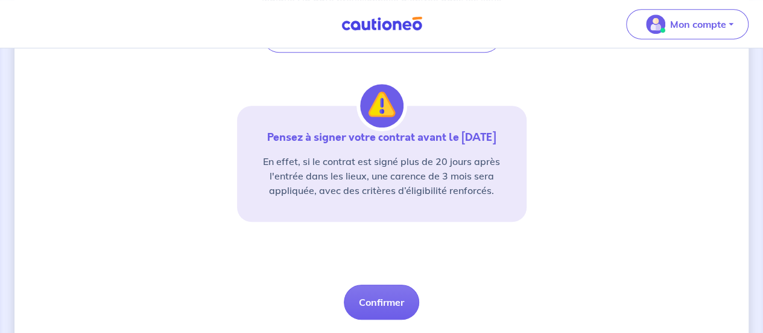
scroll to position [328, 0]
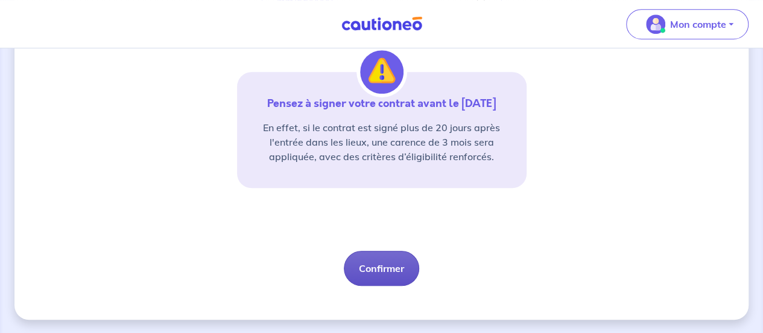
click at [384, 262] on button "Confirmer" at bounding box center [381, 267] width 75 height 35
select select "FR"
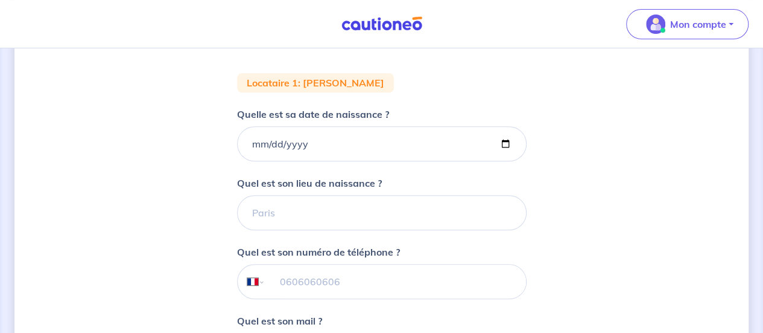
scroll to position [198, 0]
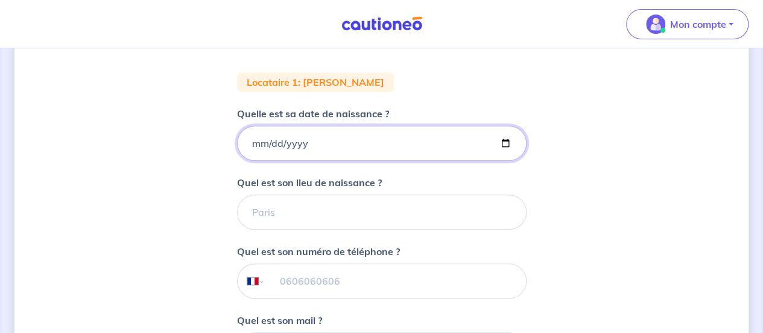
click at [255, 144] on input "Quelle est sa date de naissance ?" at bounding box center [382, 143] width 290 height 35
type input "1977-11-14"
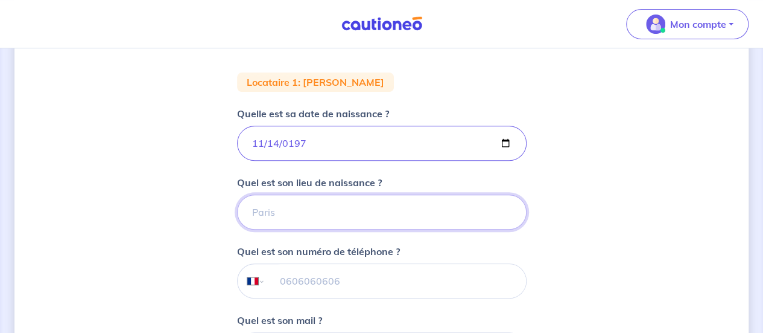
click at [275, 197] on input "Quel est son lieu de naissance ?" at bounding box center [382, 211] width 290 height 35
type input "ORLEANS"
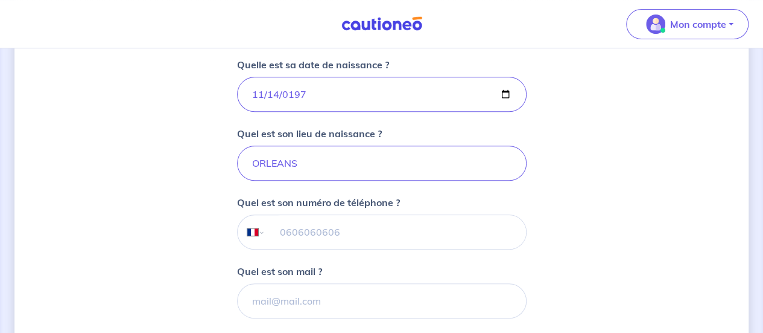
click at [330, 232] on input "tel" at bounding box center [395, 232] width 261 height 34
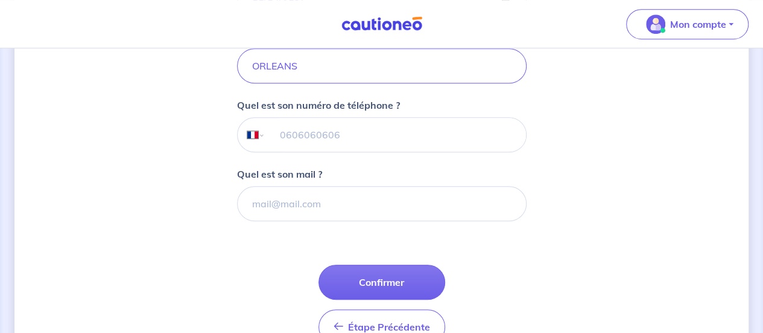
scroll to position [345, 0]
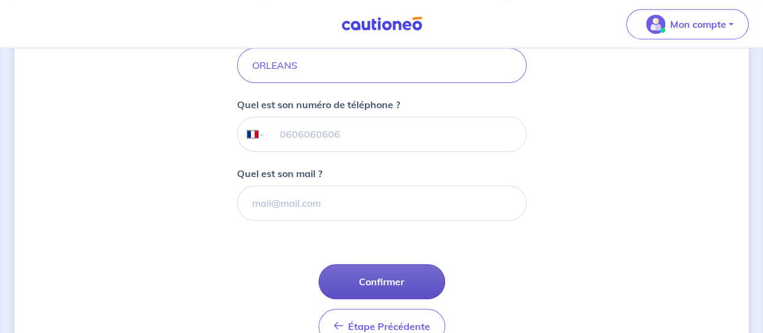
click at [380, 276] on button "Confirmer" at bounding box center [382, 281] width 127 height 35
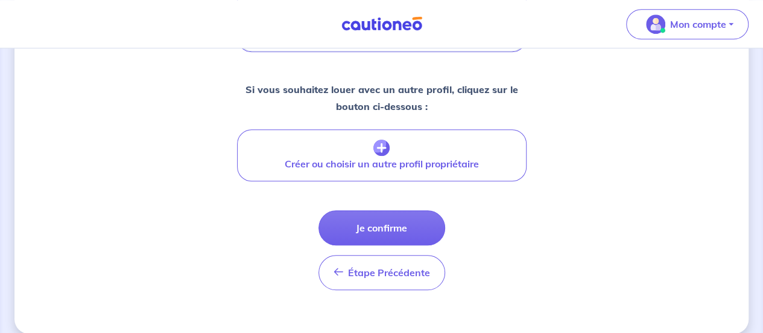
scroll to position [555, 0]
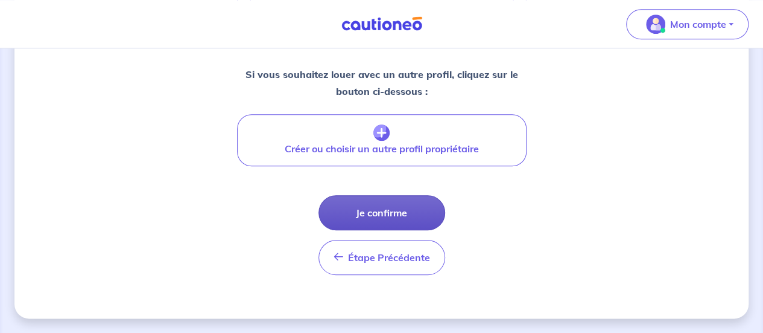
click at [409, 213] on button "Je confirme" at bounding box center [382, 212] width 127 height 35
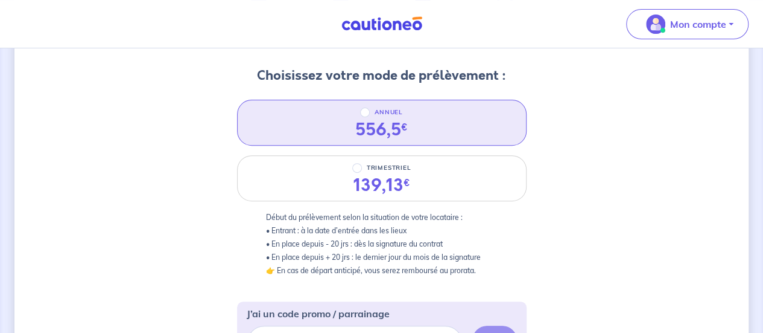
scroll to position [142, 0]
click at [365, 110] on input "ANNUEL" at bounding box center [365, 112] width 10 height 10
radio input "true"
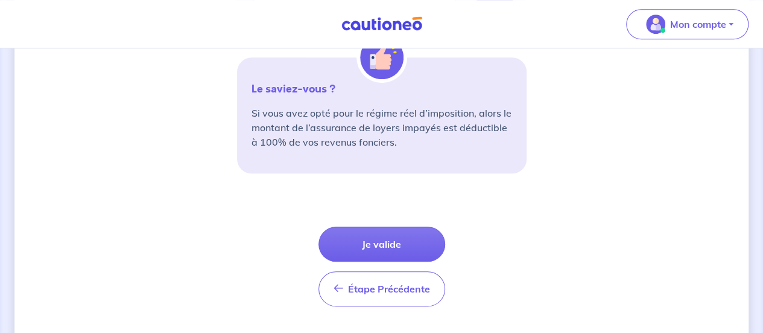
scroll to position [527, 0]
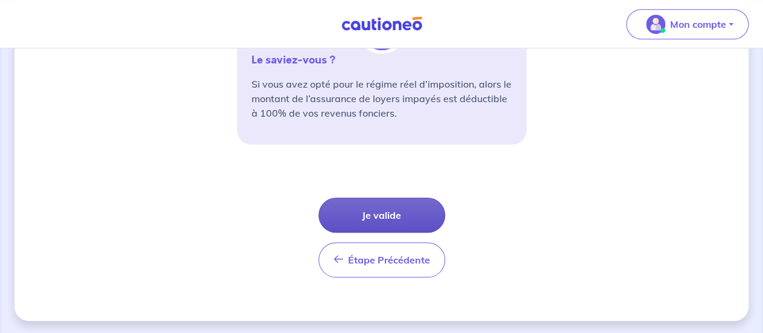
click at [377, 212] on button "Je valide" at bounding box center [382, 214] width 127 height 35
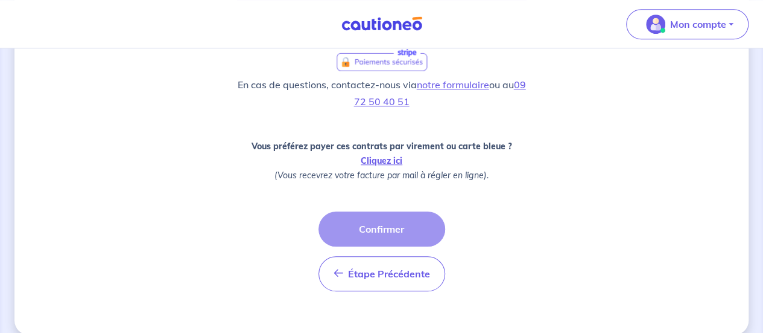
scroll to position [508, 0]
